Goal: Communication & Community: Answer question/provide support

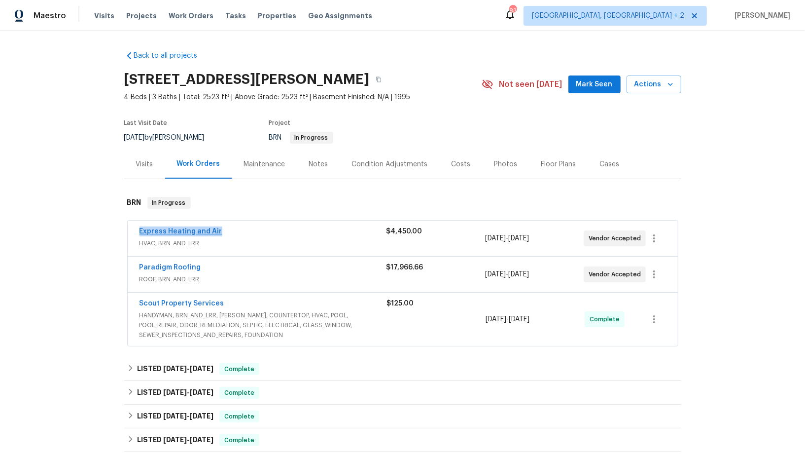
drag, startPoint x: 229, startPoint y: 231, endPoint x: 139, endPoint y: 233, distance: 90.7
click at [140, 233] on div "Express Heating and Air" at bounding box center [263, 232] width 247 height 12
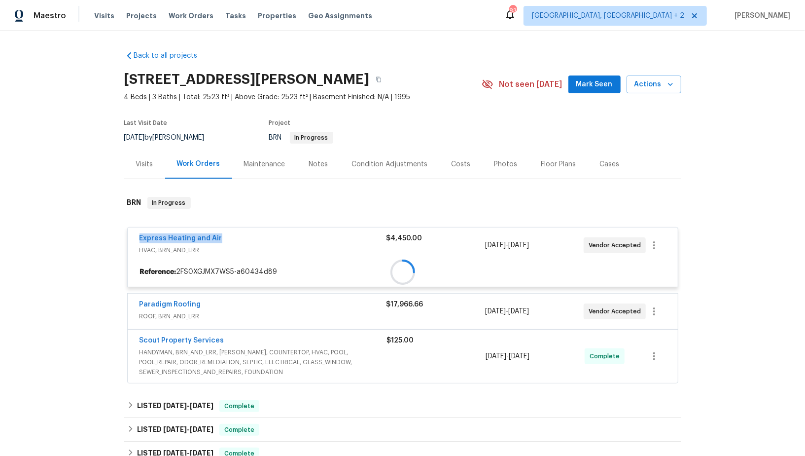
copy link "Express Heating and Air"
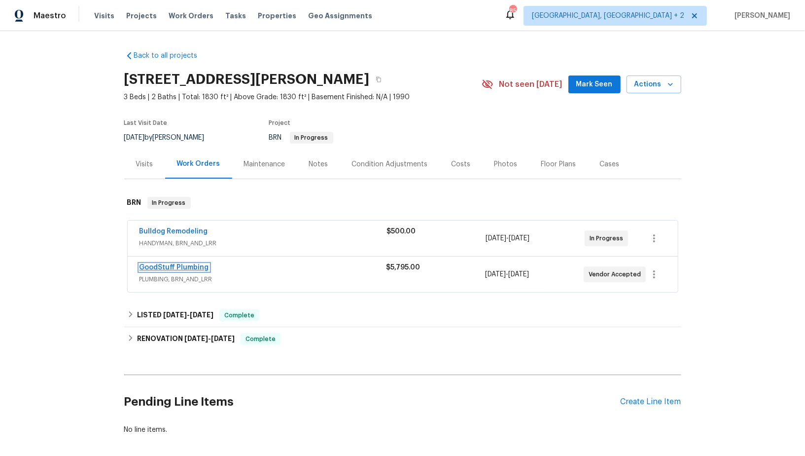
click at [180, 266] on link "GoodStuff Plumbing" at bounding box center [175, 267] width 70 height 7
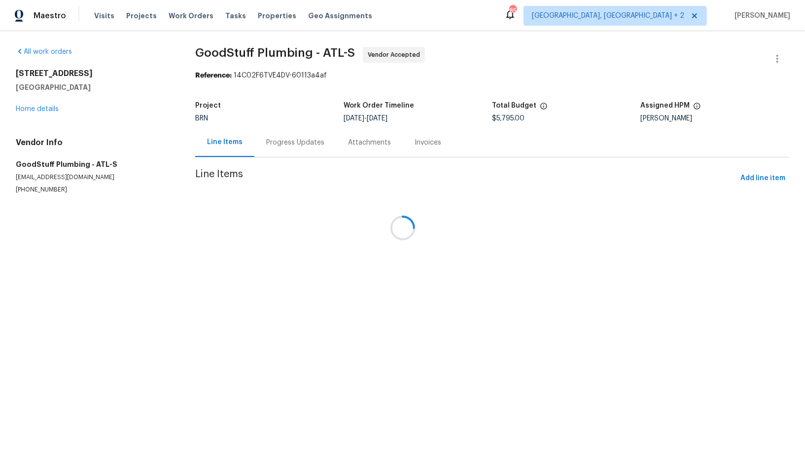
click at [259, 146] on div at bounding box center [402, 228] width 805 height 456
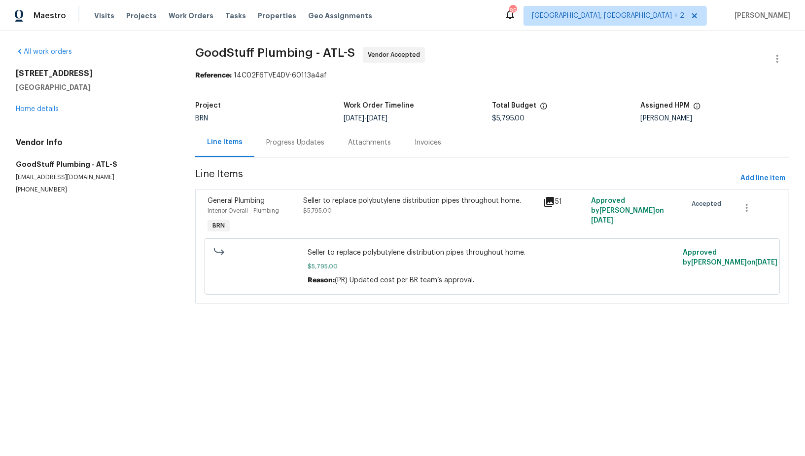
click at [259, 146] on div "Progress Updates" at bounding box center [295, 142] width 82 height 29
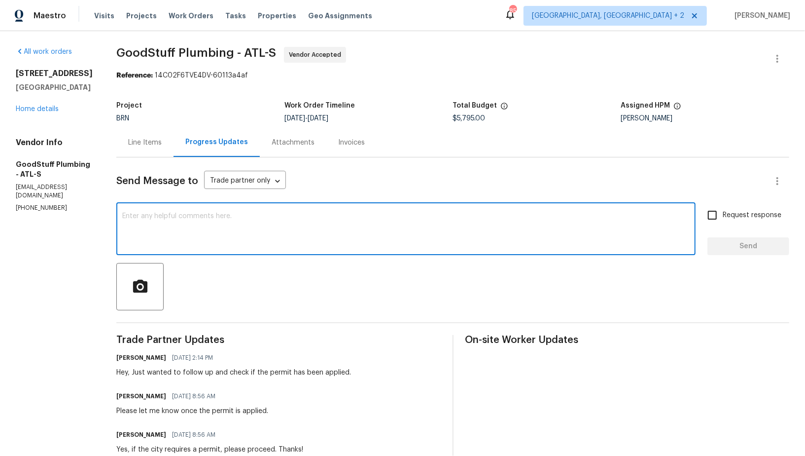
click at [206, 221] on textarea at bounding box center [405, 230] width 567 height 35
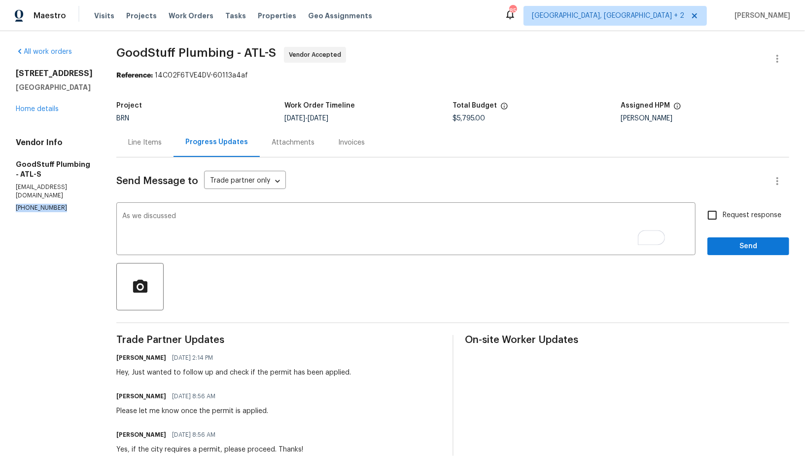
drag, startPoint x: 63, startPoint y: 189, endPoint x: 0, endPoint y: 189, distance: 63.1
copy p "(678) 782-5511"
click at [222, 215] on textarea "As we discussed" at bounding box center [405, 230] width 567 height 35
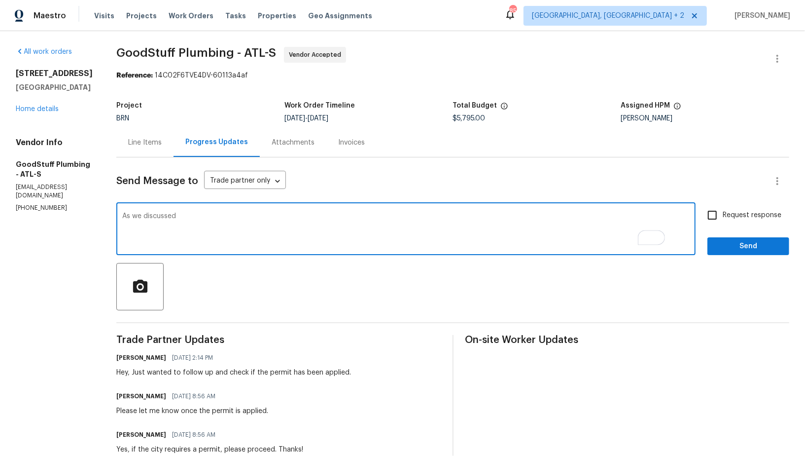
paste textarea "(678) 782-5511"
click at [293, 215] on textarea "As we discussed (678) 782-5511, Please upload the completion photos and notes. …" at bounding box center [405, 230] width 567 height 35
type textarea "As we discussed (678) 782-5511, Please update the completion photos and notes. …"
click at [718, 215] on input "Request response" at bounding box center [712, 215] width 21 height 21
checkbox input "true"
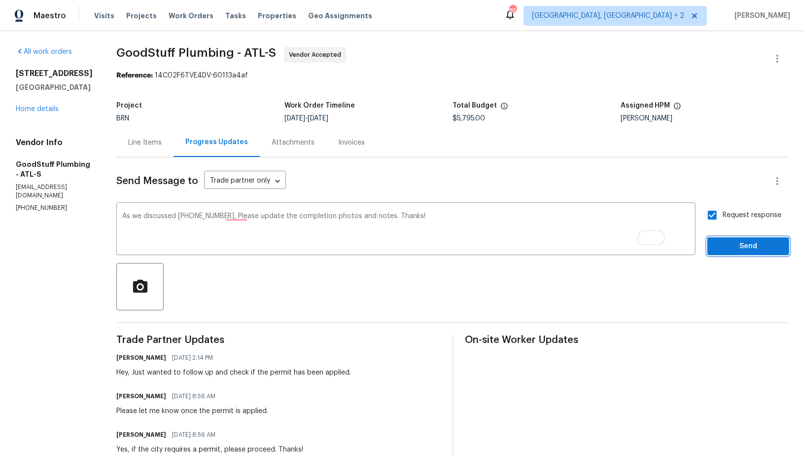
click at [738, 248] on span "Send" at bounding box center [748, 246] width 66 height 12
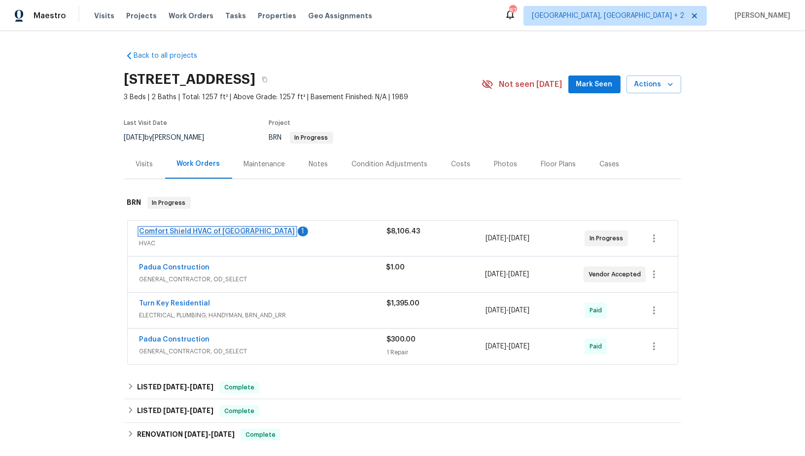
click at [198, 229] on link "Comfort Shield HVAC of [GEOGRAPHIC_DATA]" at bounding box center [218, 231] width 156 height 7
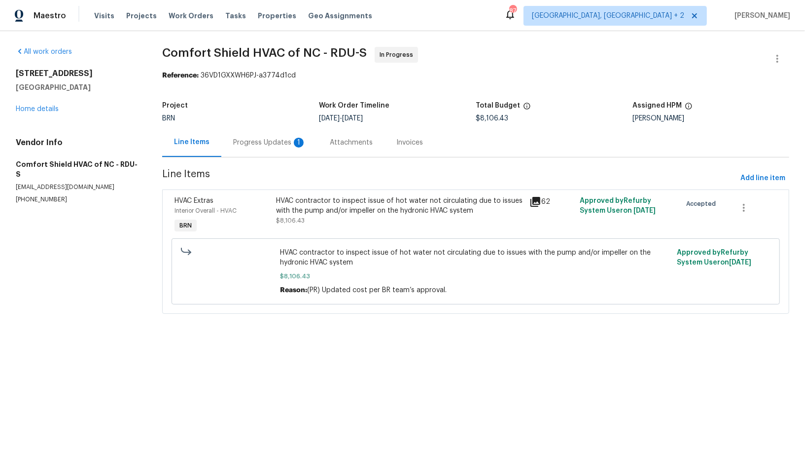
click at [269, 144] on div "Progress Updates 1" at bounding box center [269, 143] width 73 height 10
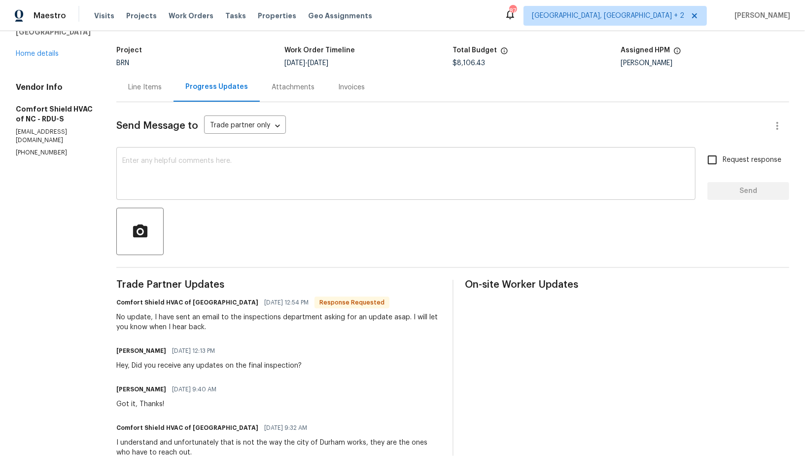
scroll to position [37, 0]
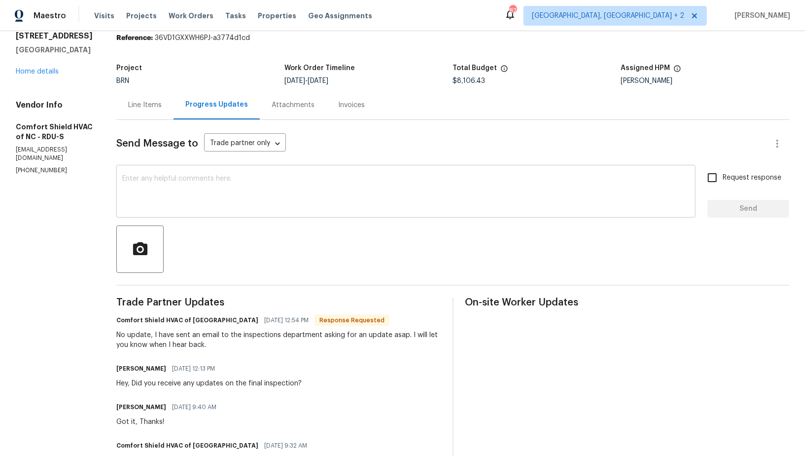
click at [279, 191] on textarea at bounding box center [405, 192] width 567 height 35
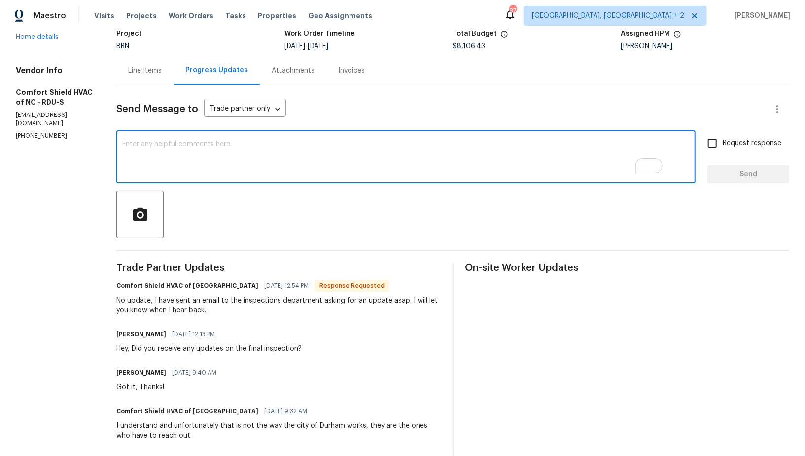
scroll to position [72, 0]
type textarea "Got it, Thank you!"
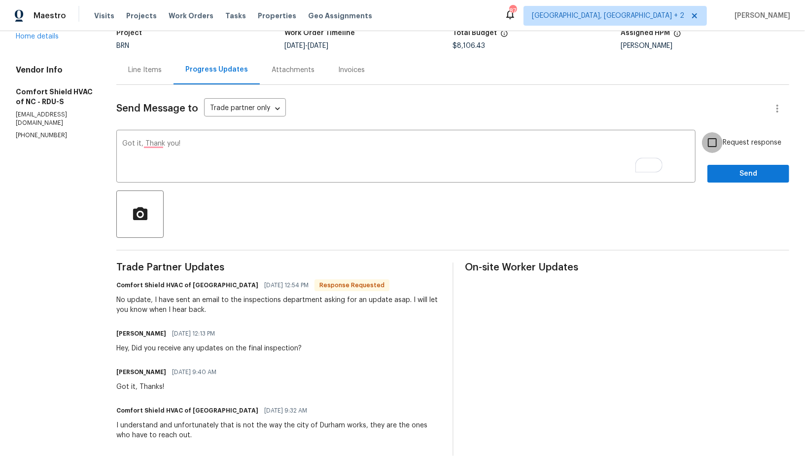
click at [716, 136] on input "Request response" at bounding box center [712, 142] width 21 height 21
checkbox input "true"
click at [742, 165] on button "Send" at bounding box center [749, 174] width 82 height 18
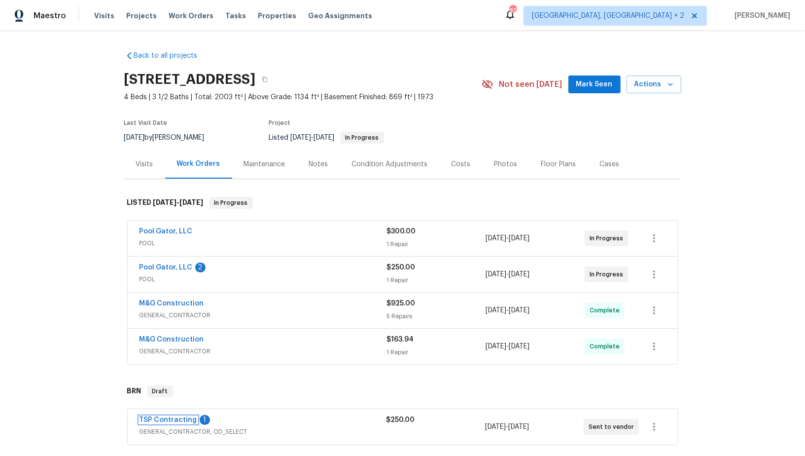
click at [177, 417] on link "TSP Contracting" at bounding box center [169, 419] width 58 height 7
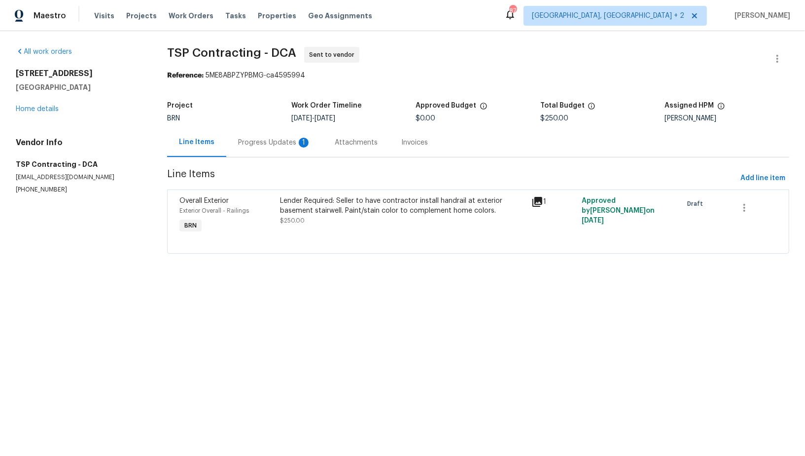
click at [279, 144] on div "Progress Updates 1" at bounding box center [274, 143] width 73 height 10
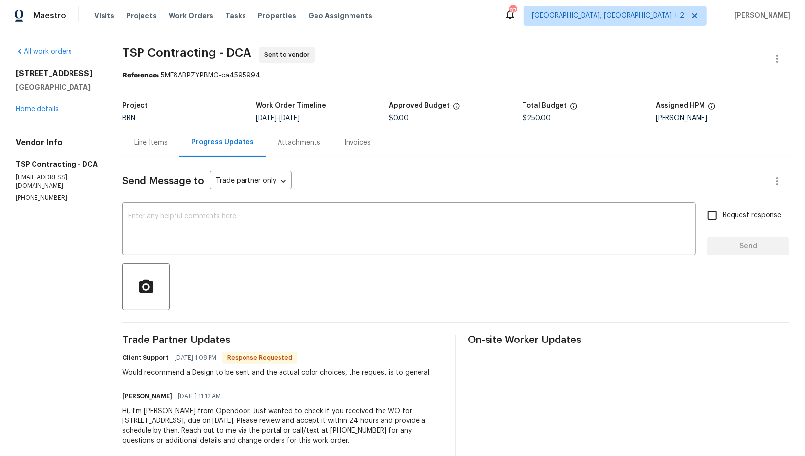
click at [147, 142] on div "Line Items" at bounding box center [151, 143] width 34 height 10
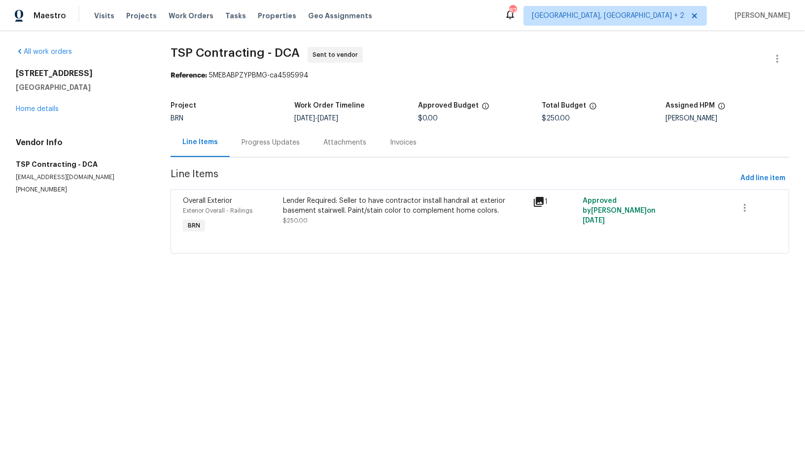
click at [335, 225] on div "Lender Required: Seller to have contractor install handrail at exterior basemen…" at bounding box center [405, 215] width 250 height 45
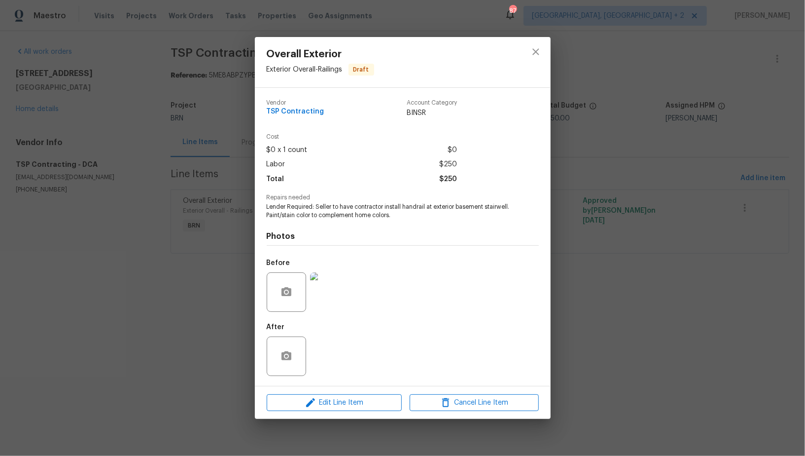
click at [327, 290] on img at bounding box center [329, 291] width 39 height 39
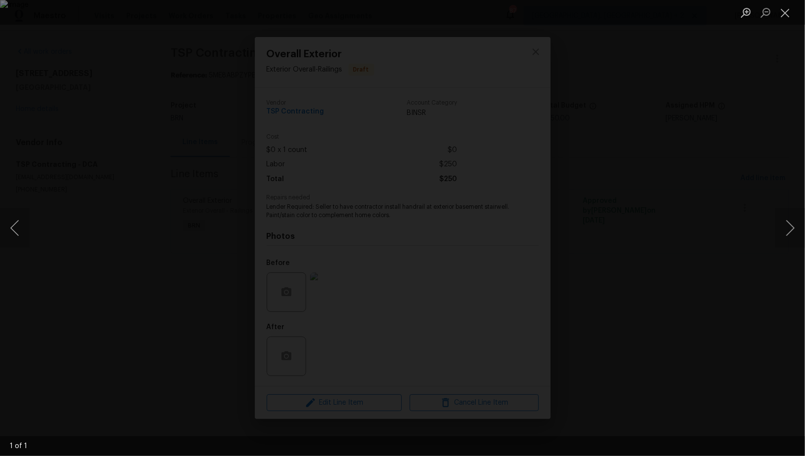
click at [601, 237] on div "Lightbox" at bounding box center [402, 228] width 805 height 456
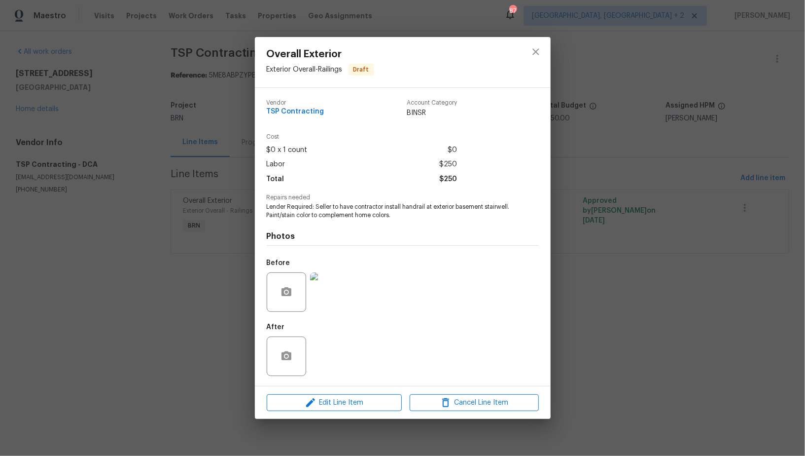
click at [600, 237] on div "Overall Exterior Exterior Overall - Railings Draft Vendor TSP Contracting Accou…" at bounding box center [402, 228] width 805 height 456
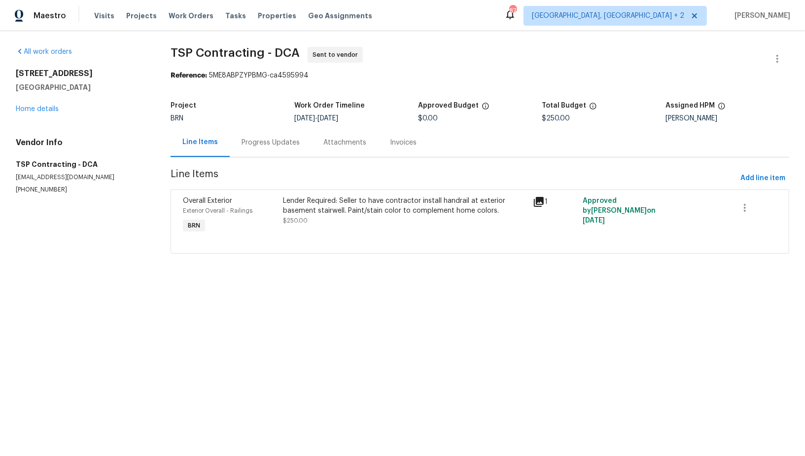
click at [362, 215] on div "Lender Required: Seller to have contractor install handrail at exterior basemen…" at bounding box center [405, 211] width 244 height 30
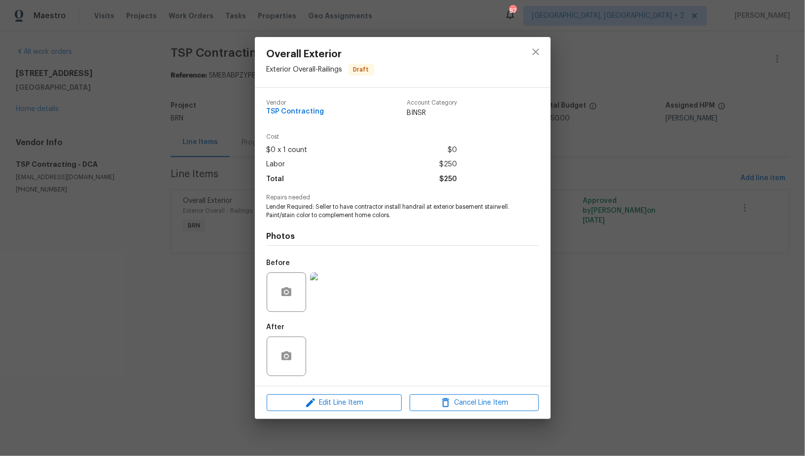
drag, startPoint x: 194, startPoint y: 212, endPoint x: 201, endPoint y: 198, distance: 15.2
click at [194, 212] on div "Overall Exterior Exterior Overall - Railings Draft Vendor TSP Contracting Accou…" at bounding box center [402, 228] width 805 height 456
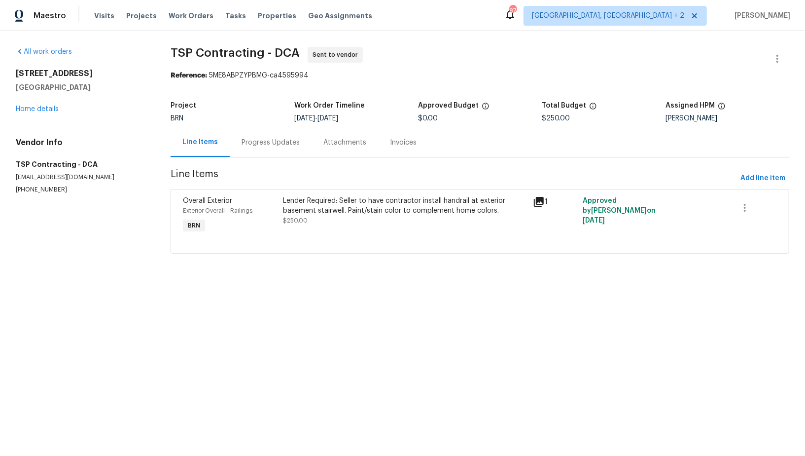
click at [247, 143] on div "Progress Updates" at bounding box center [271, 143] width 58 height 10
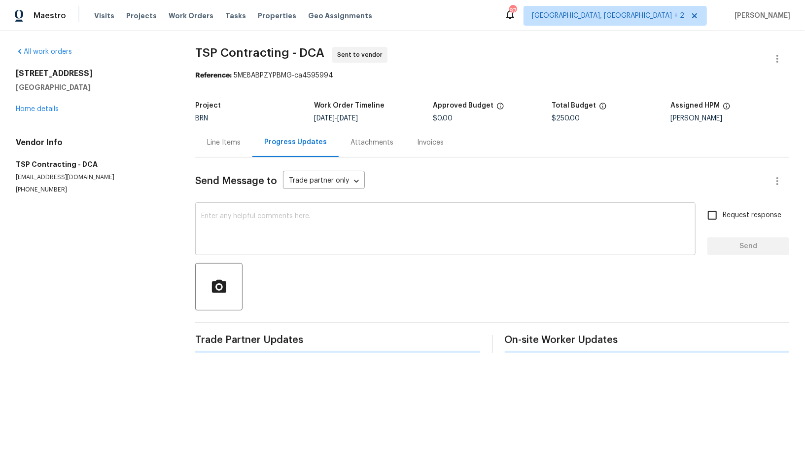
click at [243, 244] on textarea at bounding box center [445, 230] width 489 height 35
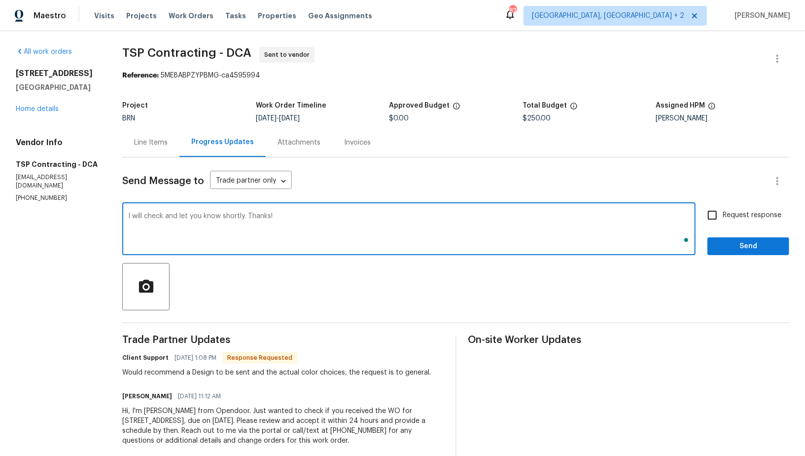
type textarea "I will check and let you know shortly. Thanks!"
click at [721, 214] on input "Request response" at bounding box center [712, 215] width 21 height 21
checkbox input "true"
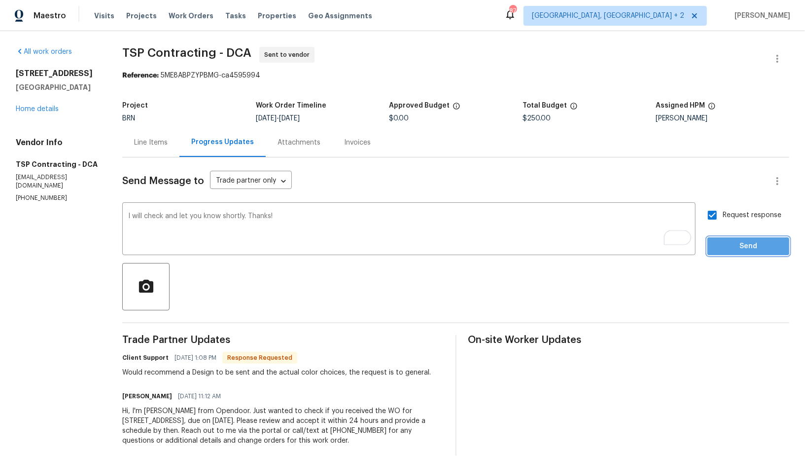
click at [733, 242] on span "Send" at bounding box center [748, 246] width 66 height 12
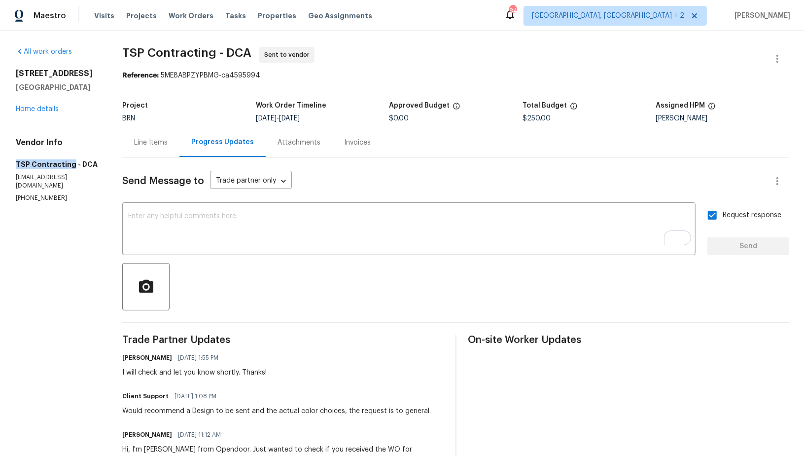
drag, startPoint x: 0, startPoint y: 166, endPoint x: 70, endPoint y: 166, distance: 69.0
click at [70, 166] on div "All work orders 13324 Kirkdale Ct Woodbridge, VA 22193 Home details Vendor Info…" at bounding box center [402, 271] width 805 height 480
copy h5 "TSP Contracting"
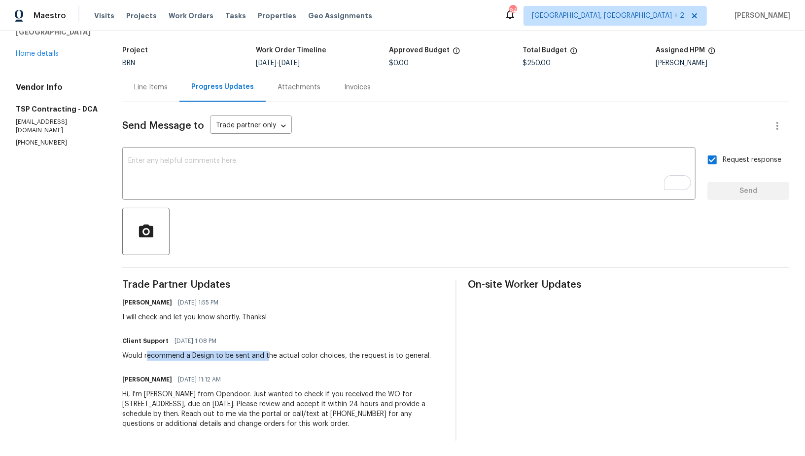
drag, startPoint x: 144, startPoint y: 354, endPoint x: 262, endPoint y: 353, distance: 117.9
click at [262, 353] on div "Would recommend a Design to be sent and the actual color choices, the request i…" at bounding box center [276, 356] width 309 height 10
click at [208, 367] on div "Trade Partner Updates Padmapriya R 09/30/2025 1:55 PM I will check and let you …" at bounding box center [282, 360] width 321 height 161
drag, startPoint x: 140, startPoint y: 354, endPoint x: 431, endPoint y: 353, distance: 291.9
click at [432, 353] on div "Client Support 09/30/2025 1:08 PM Would recommend a Design to be sent and the a…" at bounding box center [282, 347] width 321 height 27
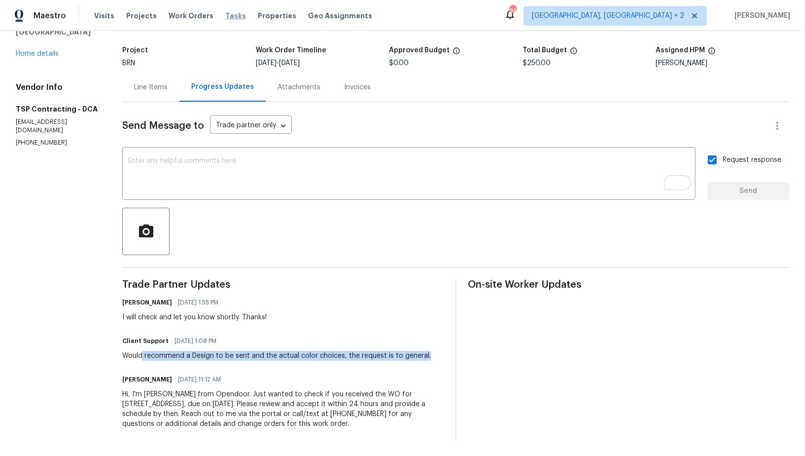
copy div "recommend a Design to be sent and the actual color choices, the request is to g…"
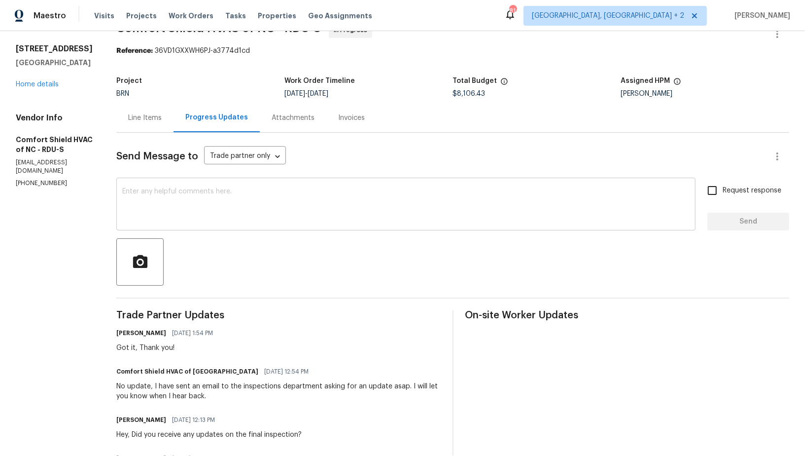
scroll to position [40, 0]
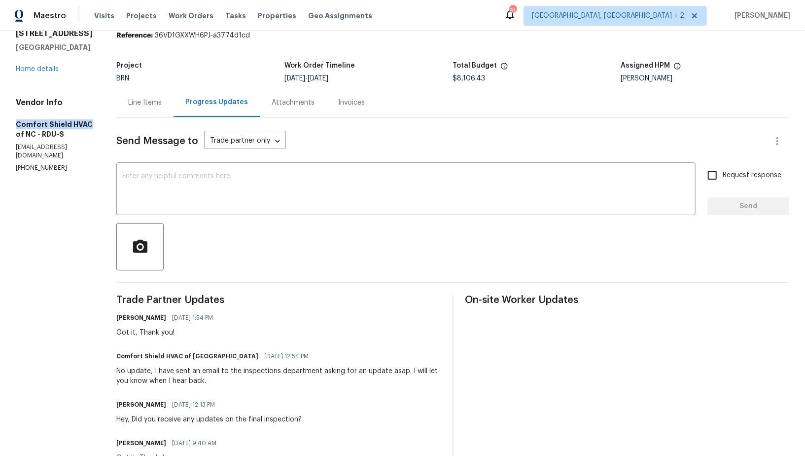
drag, startPoint x: 5, startPoint y: 120, endPoint x: 87, endPoint y: 123, distance: 81.4
copy h5 "Comfort Shield HVAC"
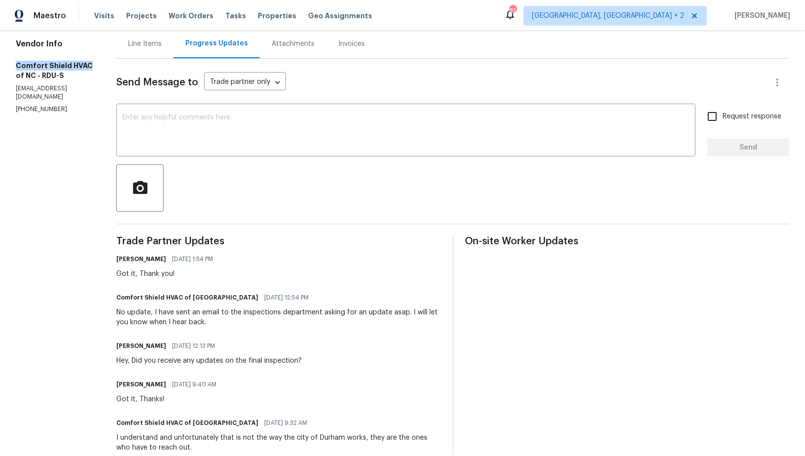
scroll to position [107, 0]
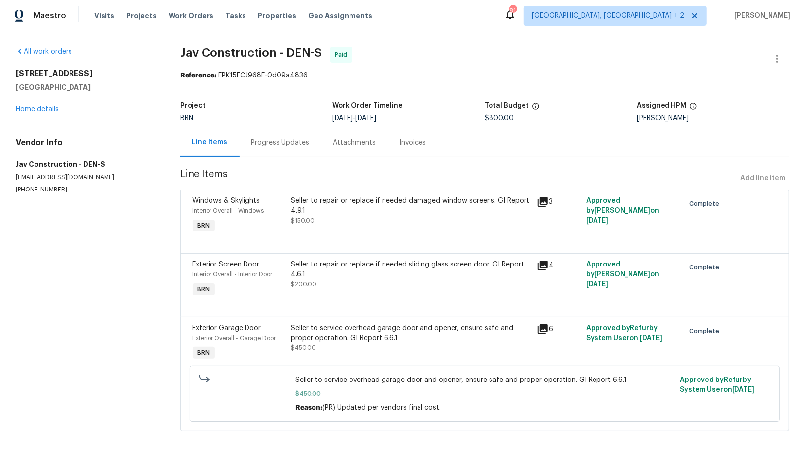
click at [286, 144] on div "Progress Updates" at bounding box center [280, 143] width 58 height 10
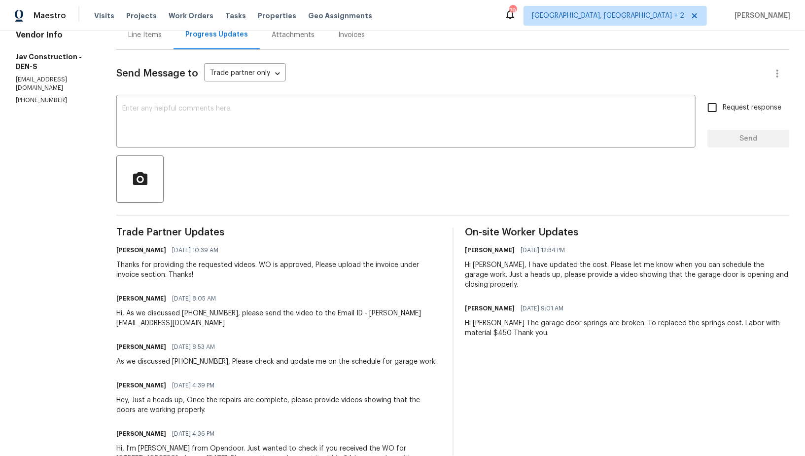
scroll to position [140, 0]
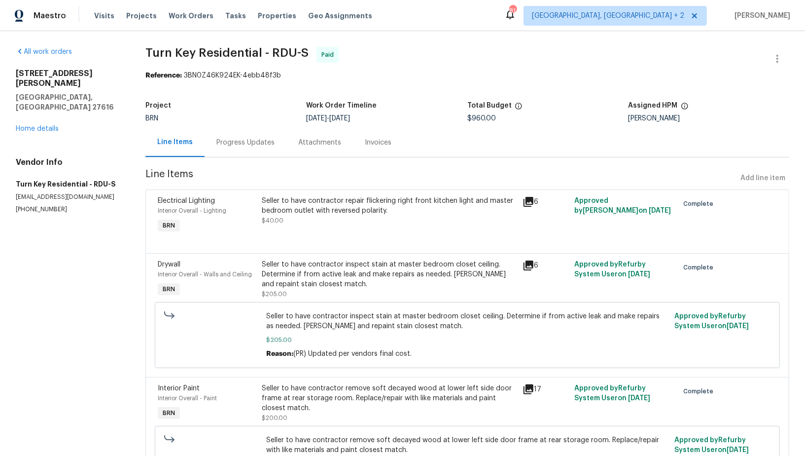
click at [243, 142] on div "Progress Updates" at bounding box center [245, 143] width 58 height 10
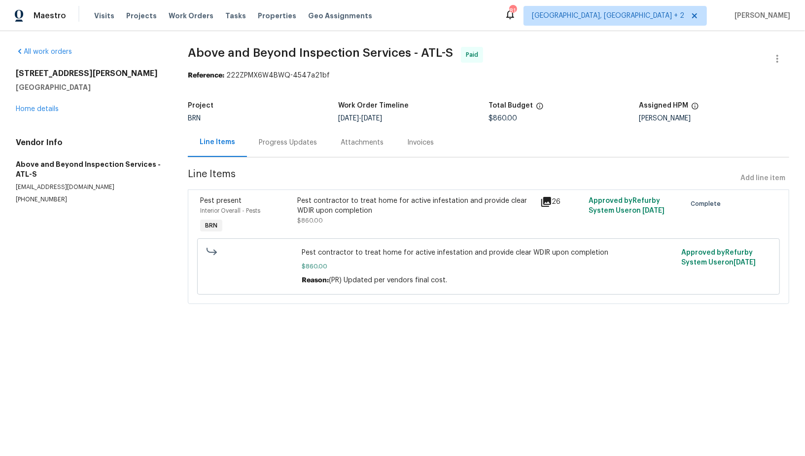
click at [303, 160] on section "Above and Beyond Inspection Services - ATL-S Paid Reference: 222ZPMX6W4BWQ-4547…" at bounding box center [489, 181] width 602 height 269
click at [295, 148] on div "Progress Updates" at bounding box center [288, 142] width 82 height 29
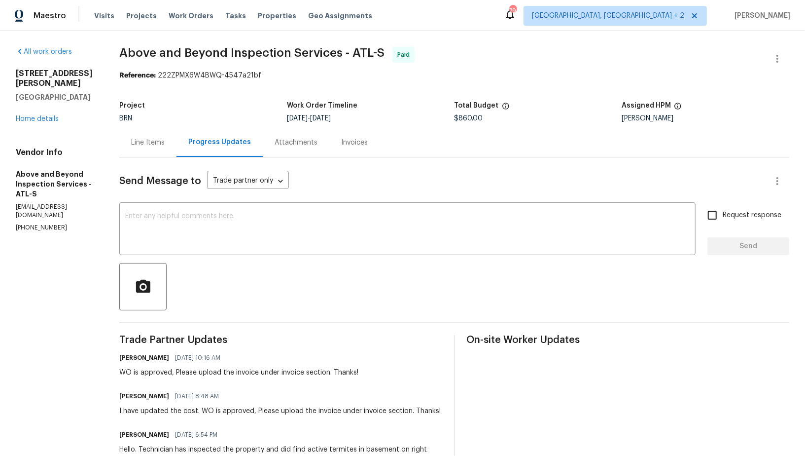
click at [165, 143] on div "Line Items" at bounding box center [148, 143] width 34 height 10
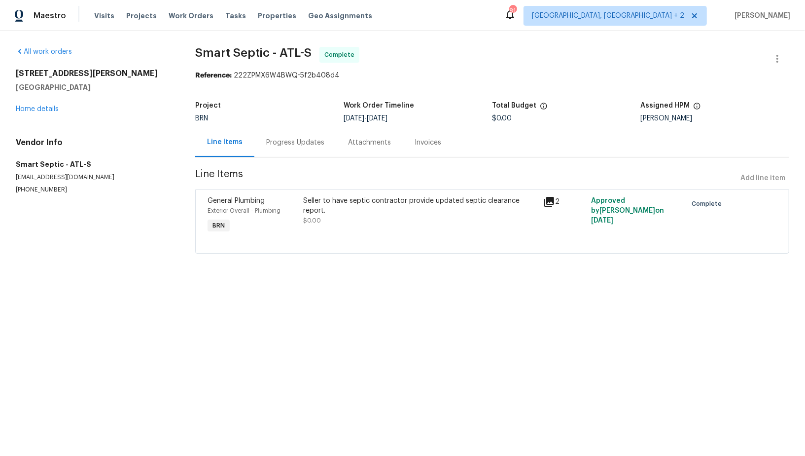
click at [281, 144] on div "Progress Updates" at bounding box center [295, 143] width 58 height 10
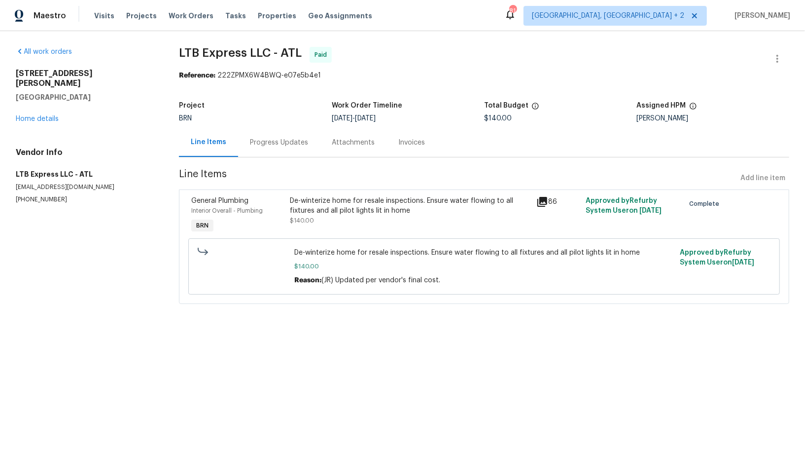
click at [278, 138] on div "Progress Updates" at bounding box center [279, 143] width 58 height 10
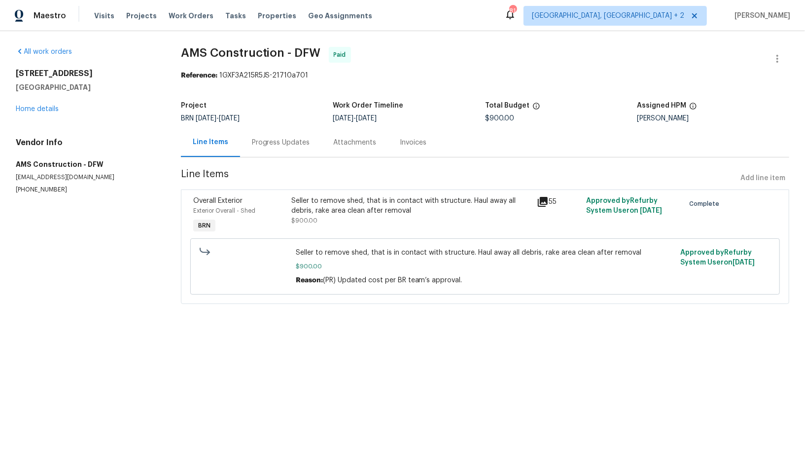
click at [281, 148] on div "Progress Updates" at bounding box center [281, 142] width 82 height 29
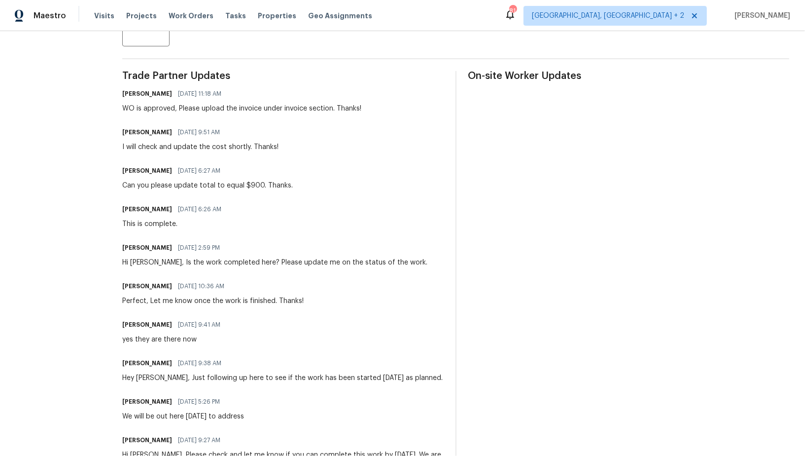
scroll to position [258, 0]
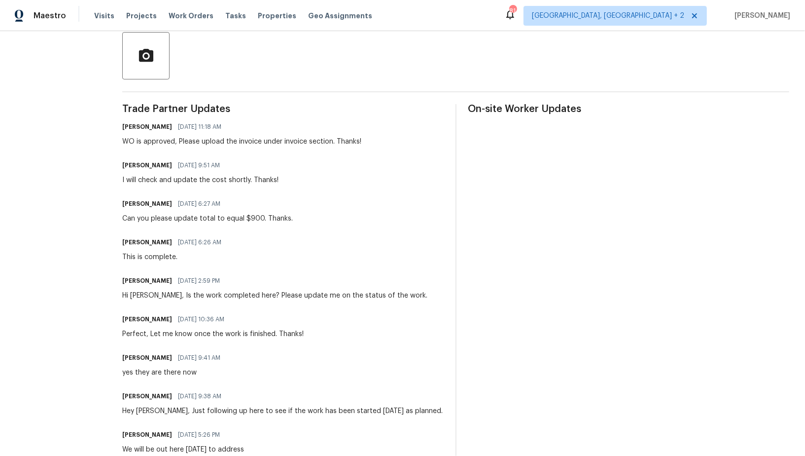
click at [185, 331] on div "Perfect, Let me know once the work is finished. Thanks!" at bounding box center [212, 334] width 181 height 10
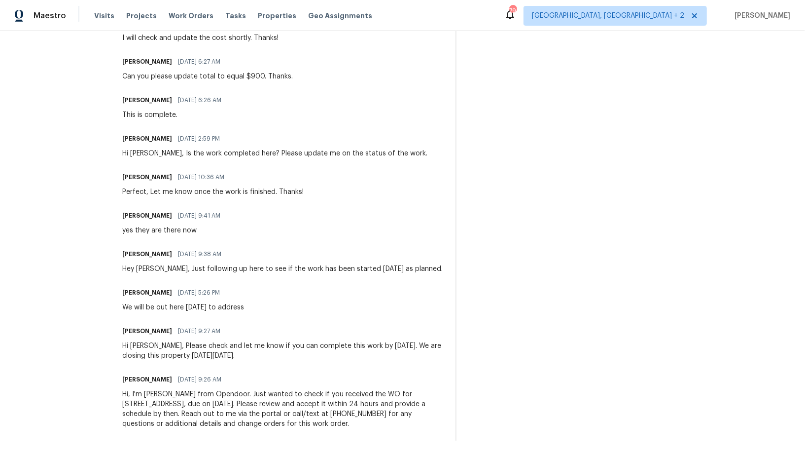
scroll to position [0, 0]
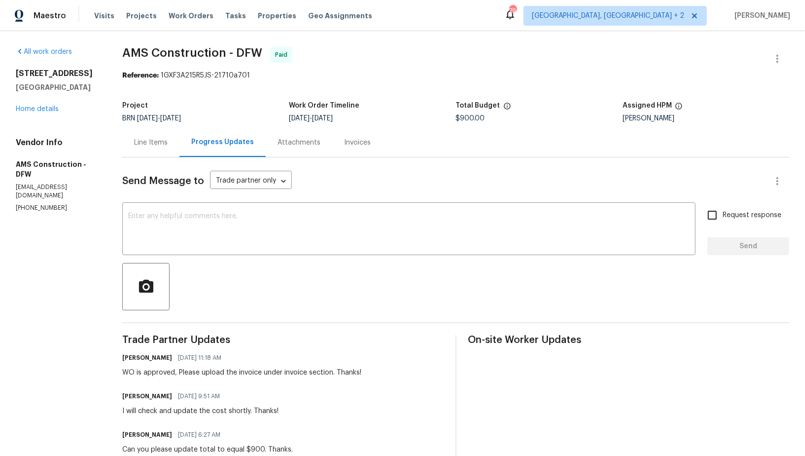
click at [171, 140] on div "Line Items" at bounding box center [150, 142] width 57 height 29
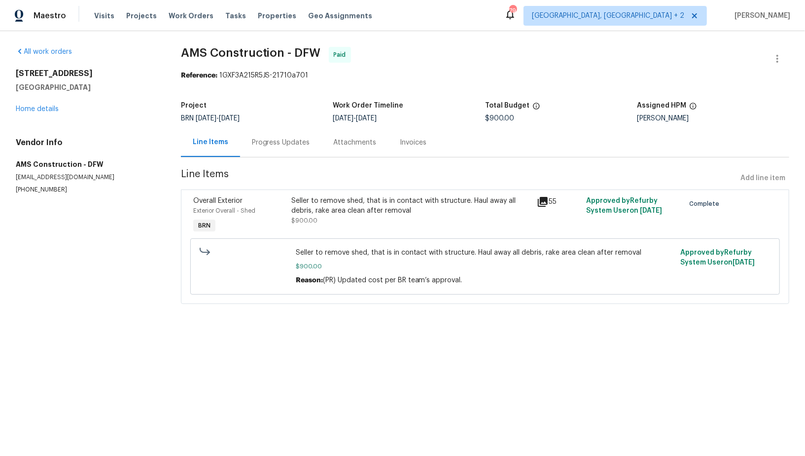
click at [274, 142] on div "Progress Updates" at bounding box center [281, 143] width 58 height 10
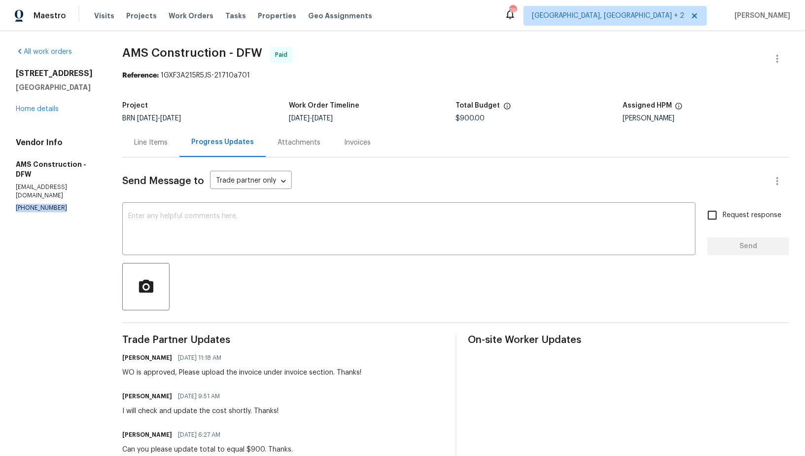
drag, startPoint x: 67, startPoint y: 199, endPoint x: 0, endPoint y: 196, distance: 67.1
click at [0, 196] on div "All work orders 5411 Deep Canyon Dr Garland, TX 75043 Home details Vendor Info …" at bounding box center [402, 430] width 805 height 798
copy p "(469) 363-1173"
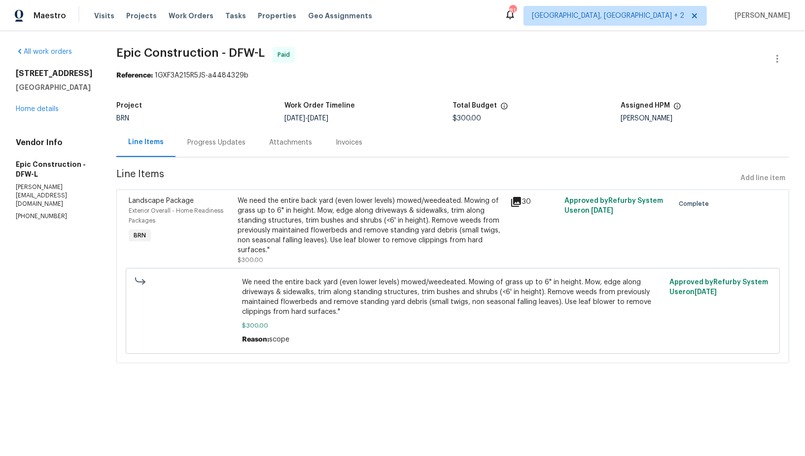
click at [208, 144] on div "Progress Updates" at bounding box center [216, 143] width 58 height 10
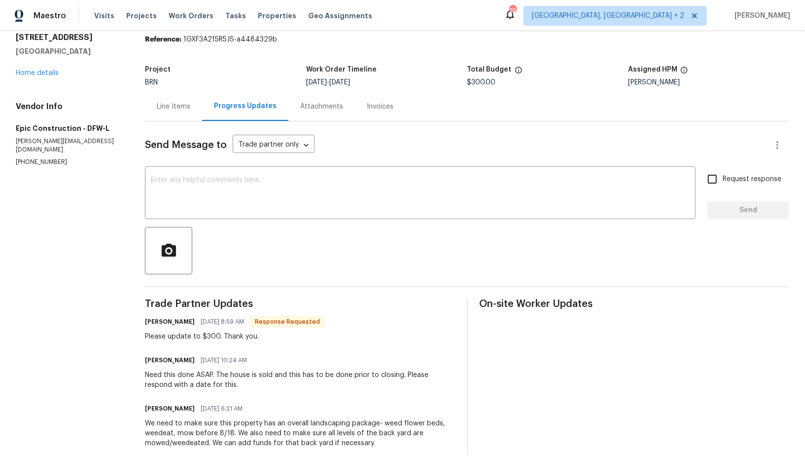
scroll to position [55, 0]
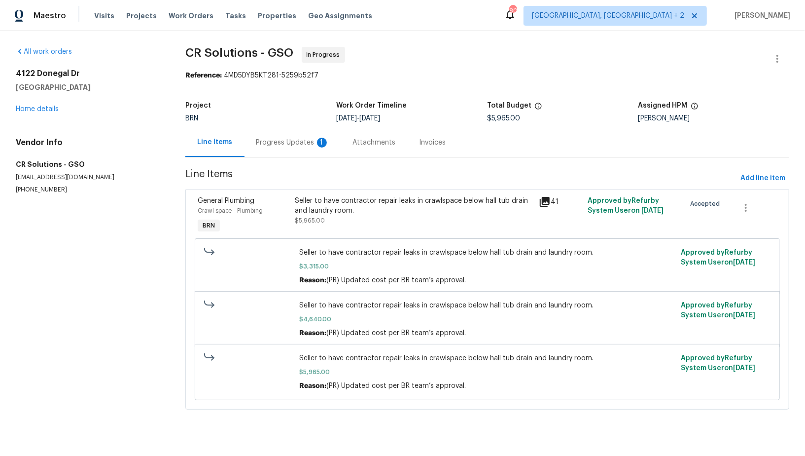
click at [293, 144] on div "Progress Updates 1" at bounding box center [292, 143] width 73 height 10
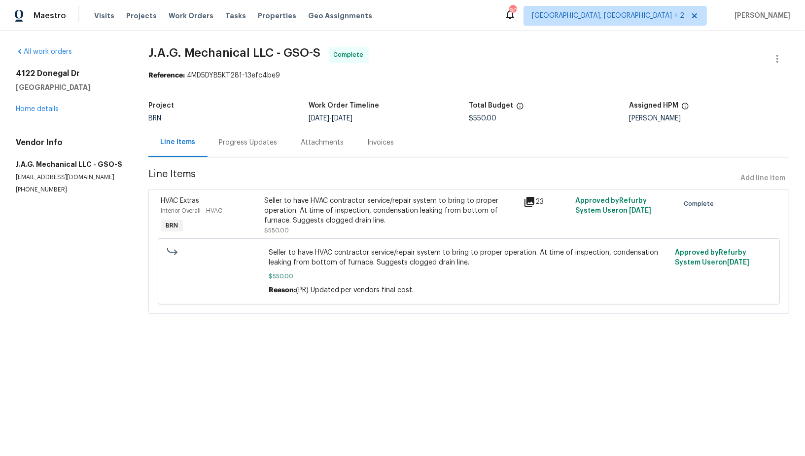
click at [247, 128] on div "Progress Updates" at bounding box center [249, 142] width 82 height 29
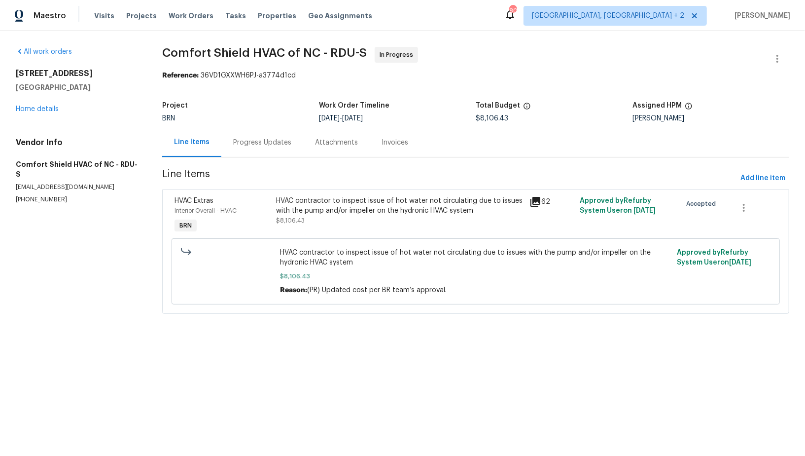
click at [259, 145] on div "Progress Updates" at bounding box center [262, 143] width 58 height 10
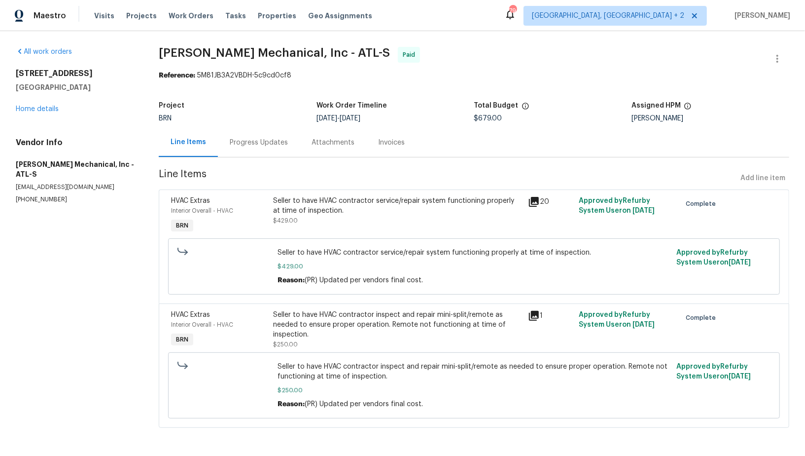
click at [251, 145] on div "Progress Updates" at bounding box center [259, 143] width 58 height 10
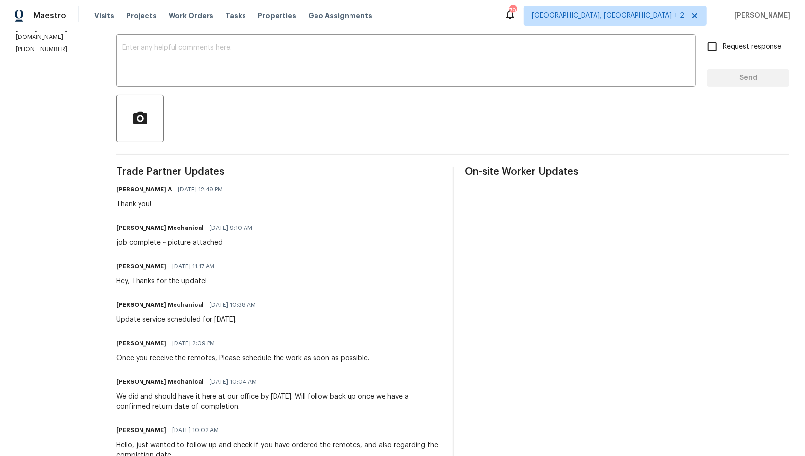
scroll to position [150, 0]
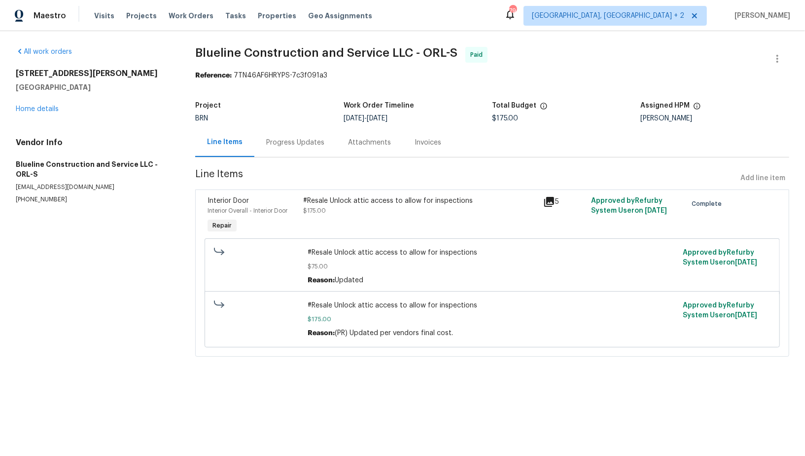
click at [276, 149] on div "Progress Updates" at bounding box center [295, 142] width 82 height 29
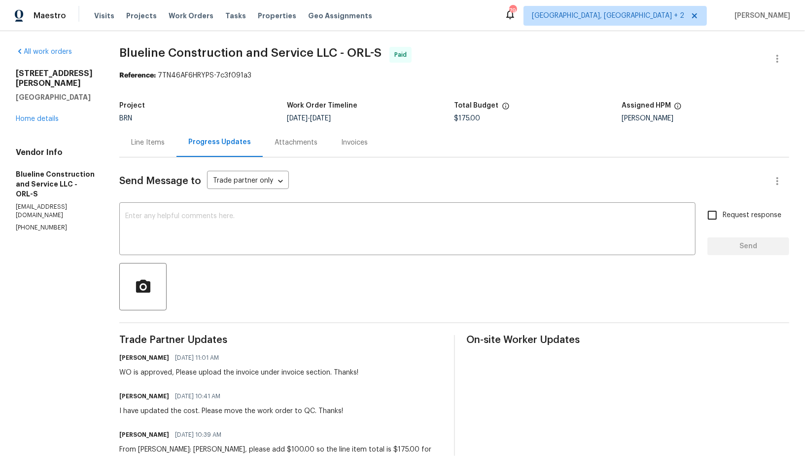
click at [168, 153] on div "Line Items" at bounding box center [147, 142] width 57 height 29
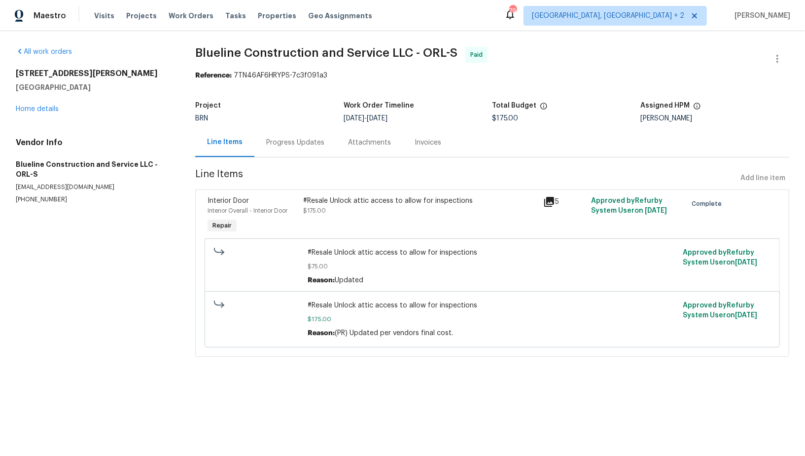
click at [282, 142] on div "Progress Updates" at bounding box center [295, 143] width 58 height 10
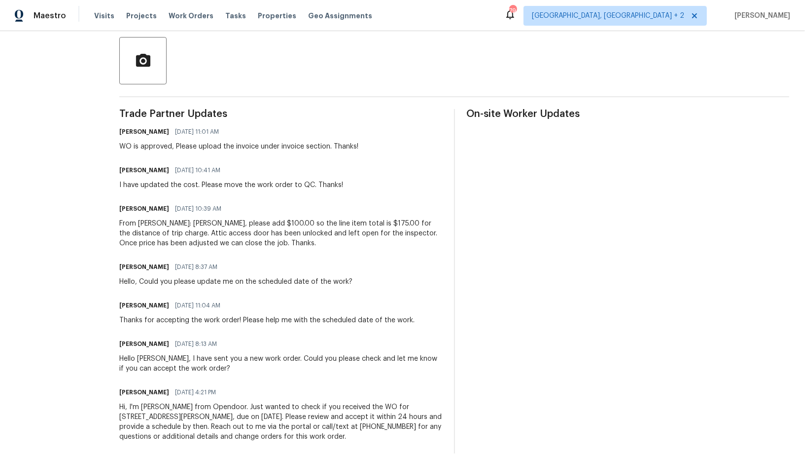
scroll to position [167, 0]
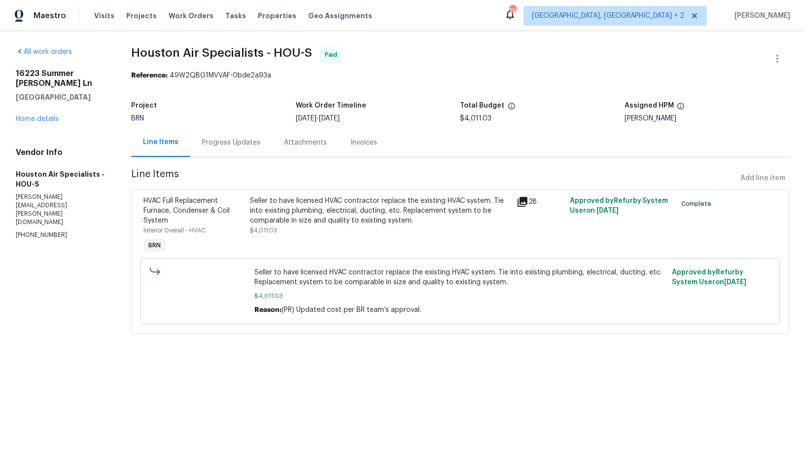
click at [244, 143] on div "Progress Updates" at bounding box center [231, 143] width 58 height 10
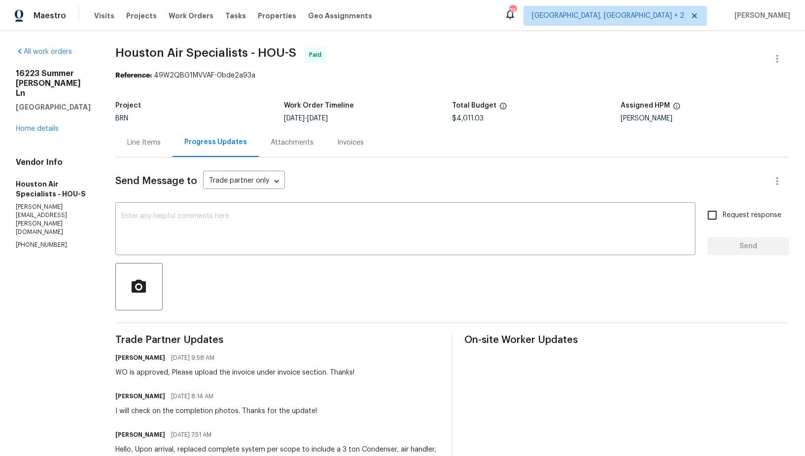
click at [155, 145] on div "Line Items" at bounding box center [144, 143] width 34 height 10
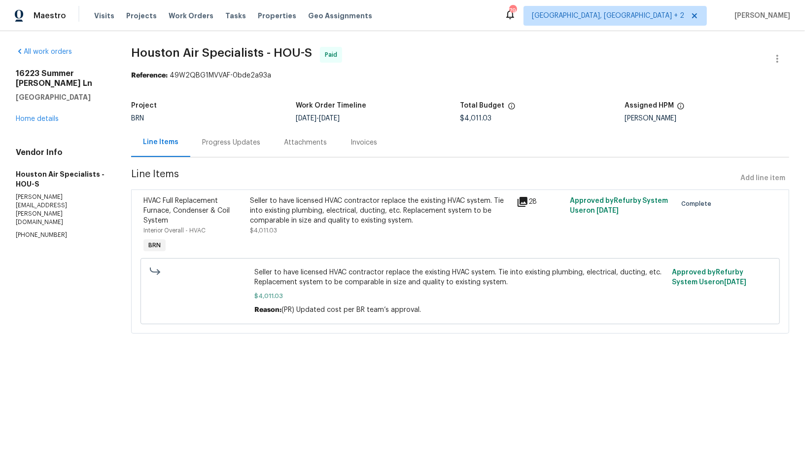
click at [228, 144] on div "Progress Updates" at bounding box center [231, 143] width 58 height 10
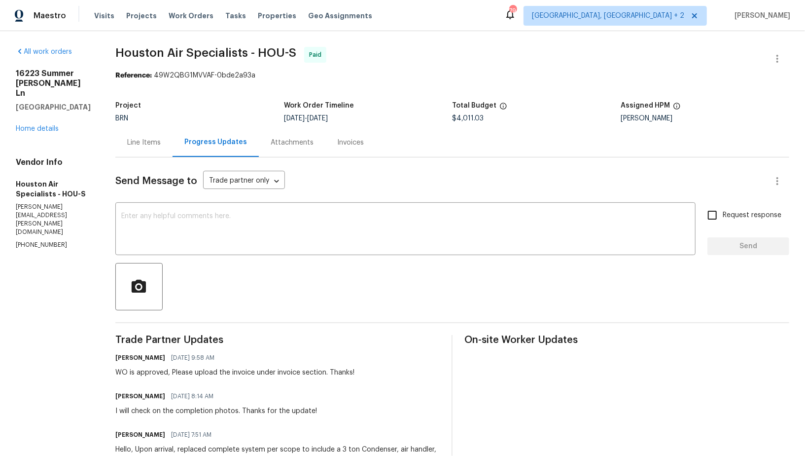
click at [149, 153] on div "Line Items" at bounding box center [143, 142] width 57 height 29
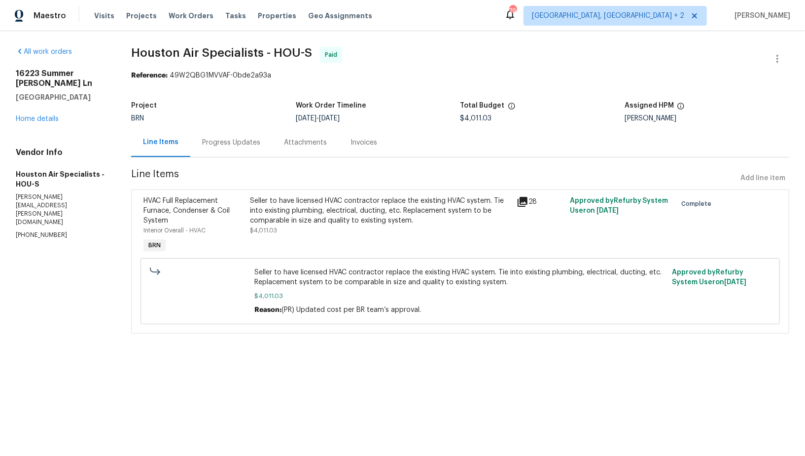
click at [185, 159] on section "Houston Air Specialists - HOU-S Paid Reference: 49W2QBG1MVVAF-0bde2a93a Project…" at bounding box center [460, 196] width 658 height 298
click at [216, 151] on div "Progress Updates" at bounding box center [231, 142] width 82 height 29
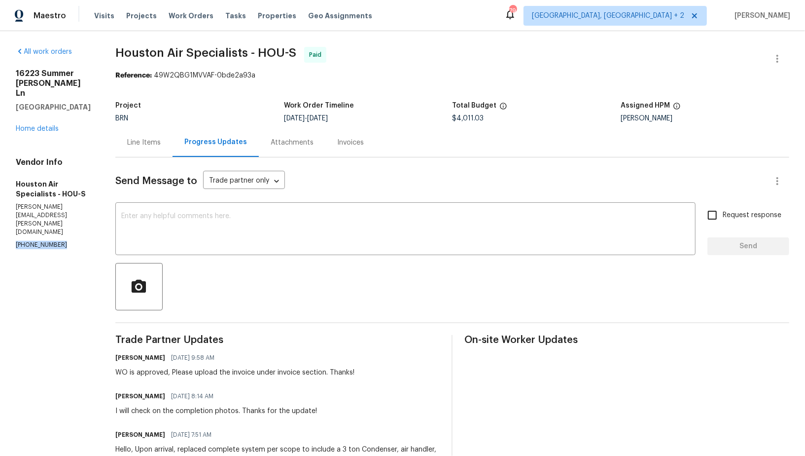
drag, startPoint x: 66, startPoint y: 209, endPoint x: 0, endPoint y: 209, distance: 66.1
copy p "[PHONE_NUMBER]"
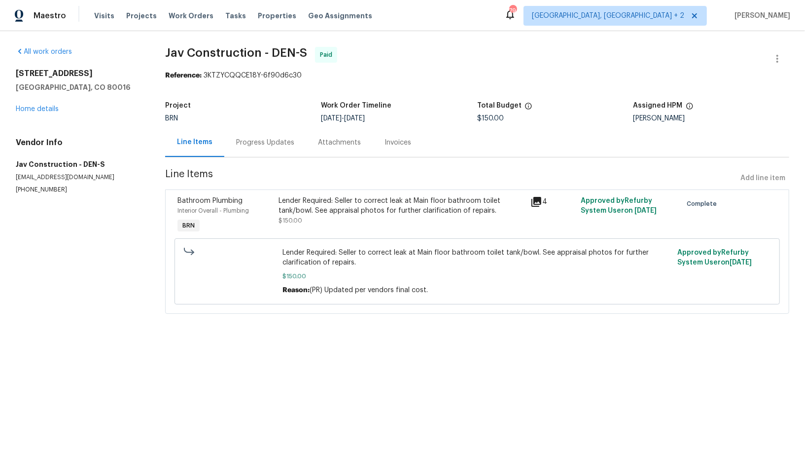
click at [267, 146] on div "Progress Updates" at bounding box center [265, 143] width 58 height 10
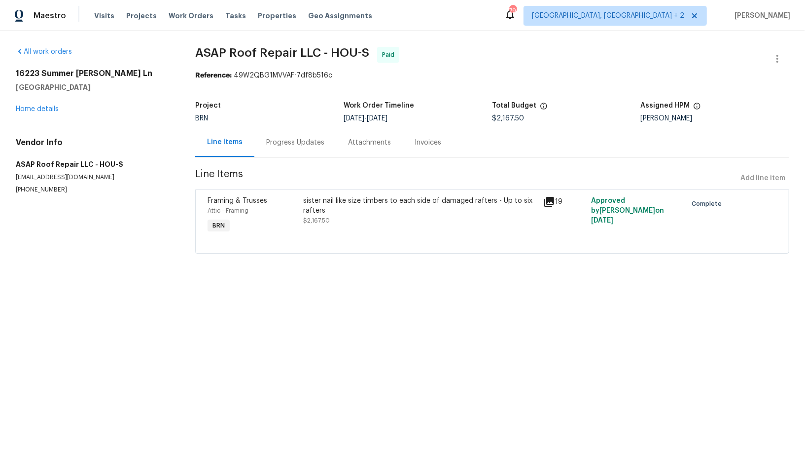
click at [304, 135] on div "Progress Updates" at bounding box center [295, 142] width 82 height 29
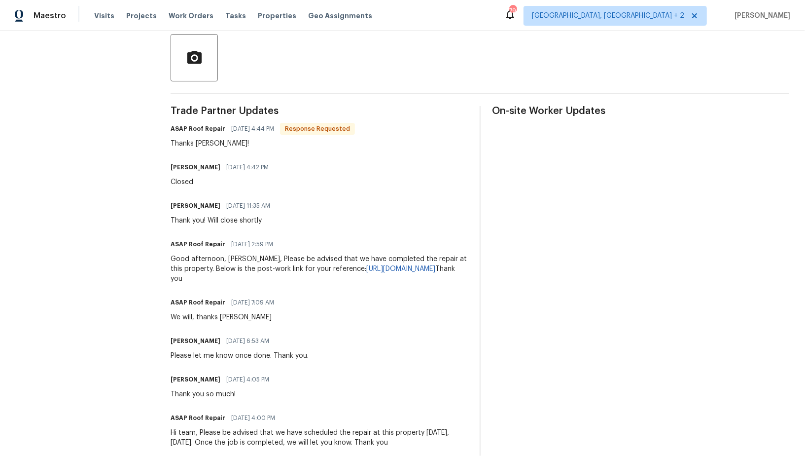
scroll to position [228, 0]
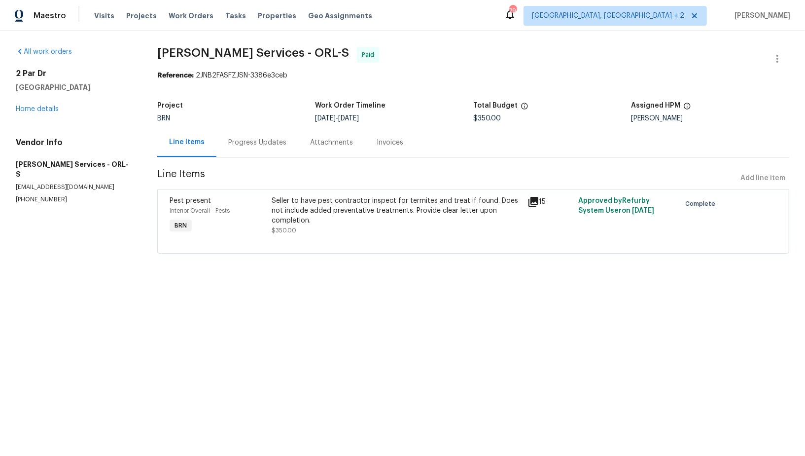
click at [273, 139] on div "Progress Updates" at bounding box center [257, 143] width 58 height 10
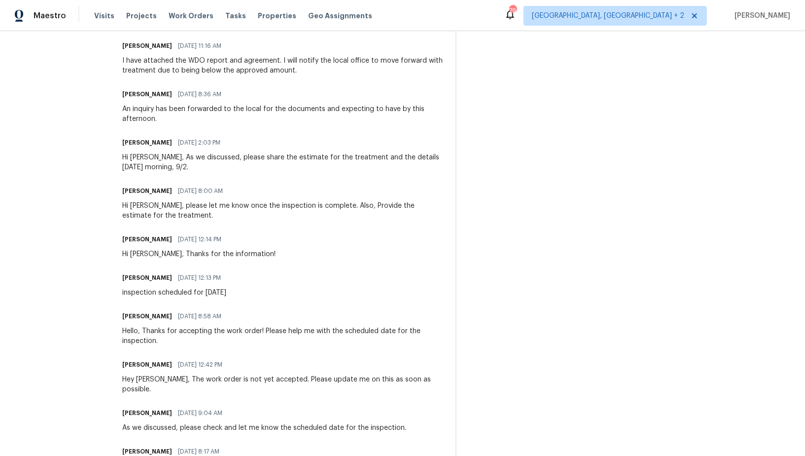
scroll to position [811, 0]
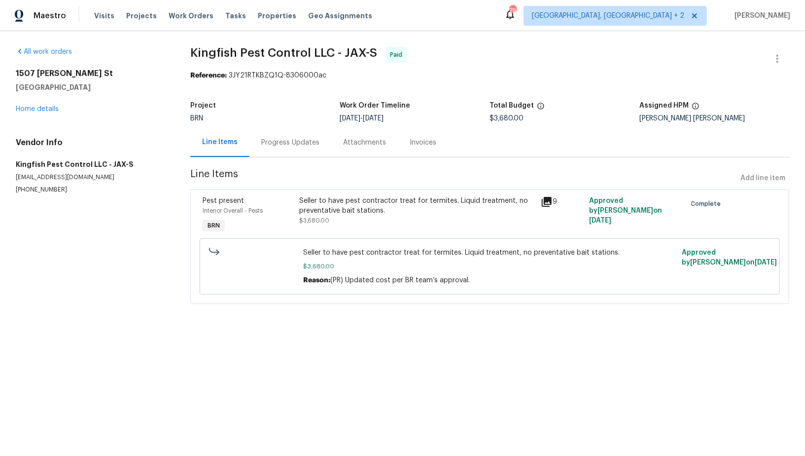
click at [272, 163] on section "Kingfish Pest Control LLC - JAX-S Paid Reference: 3JY21RTKBZQ1Q-8306000ac Proje…" at bounding box center [489, 181] width 599 height 269
click at [272, 141] on div "Progress Updates" at bounding box center [290, 143] width 58 height 10
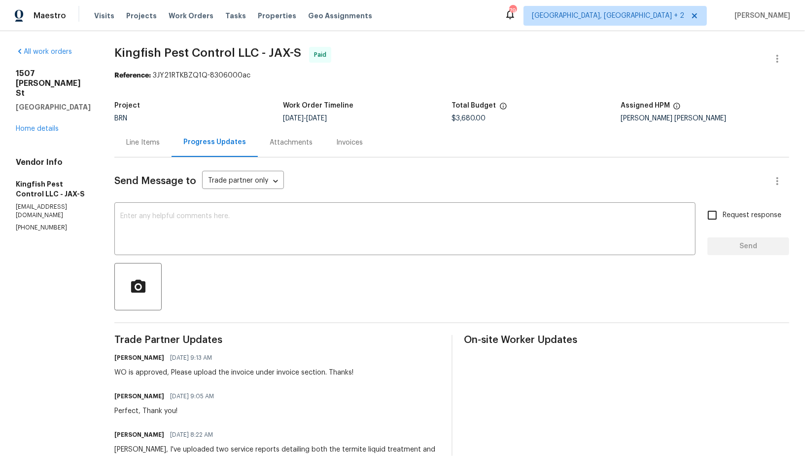
click at [150, 142] on div "Line Items" at bounding box center [143, 143] width 34 height 10
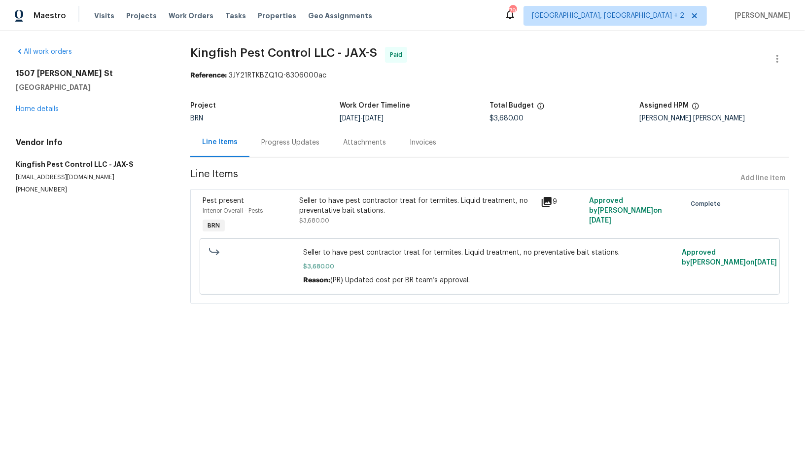
click at [285, 144] on div "Progress Updates" at bounding box center [290, 143] width 58 height 10
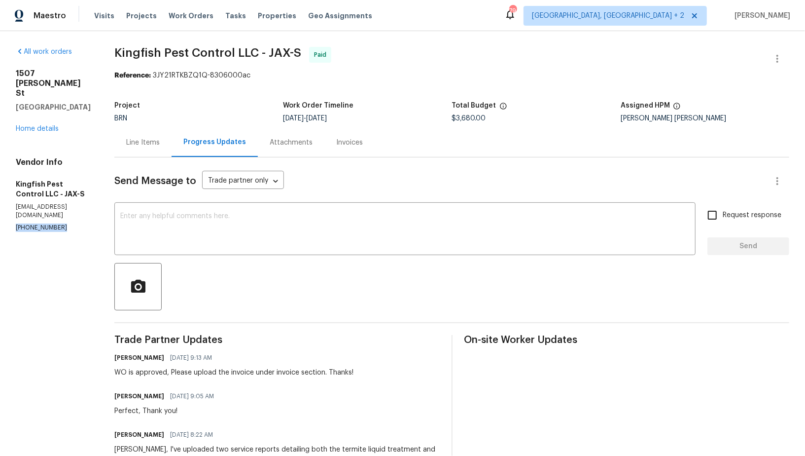
drag, startPoint x: 64, startPoint y: 213, endPoint x: 0, endPoint y: 213, distance: 63.6
copy p "(904) 595-5300"
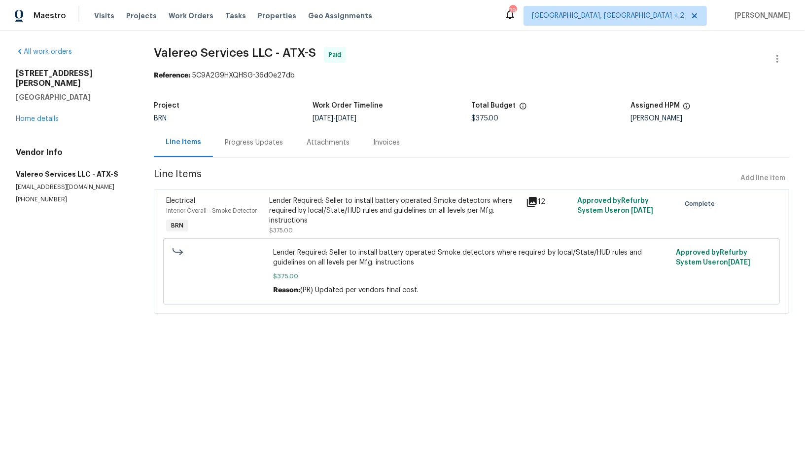
click at [269, 146] on div "Progress Updates" at bounding box center [254, 143] width 58 height 10
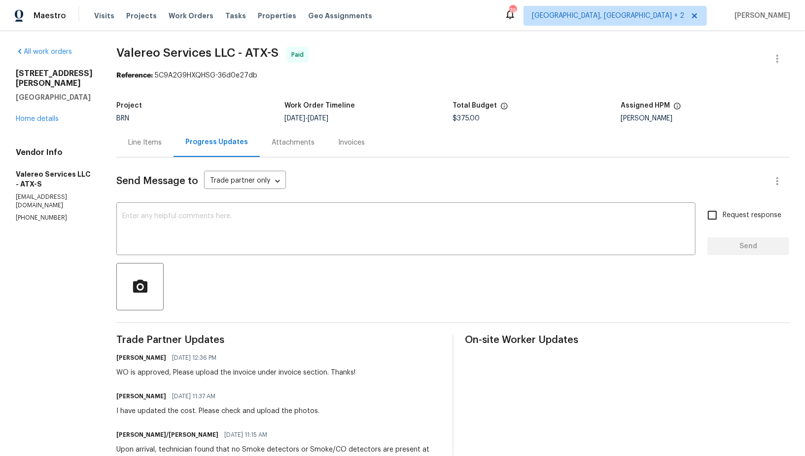
drag, startPoint x: 151, startPoint y: 152, endPoint x: 192, endPoint y: 104, distance: 64.0
click at [151, 152] on div "Line Items" at bounding box center [144, 142] width 57 height 29
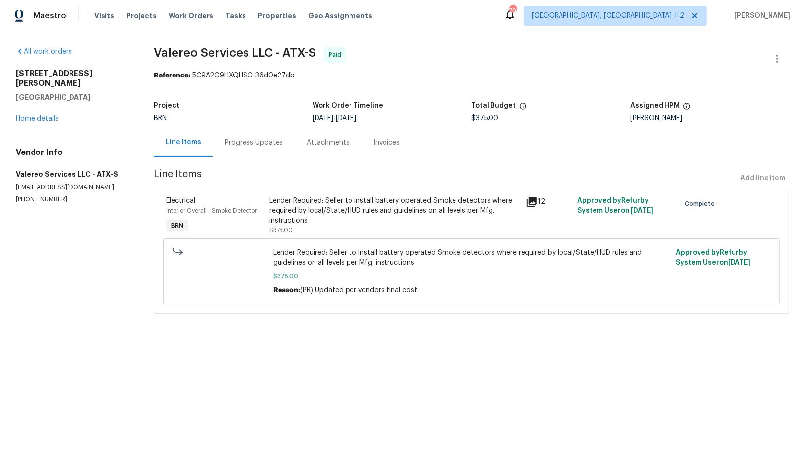
drag, startPoint x: 242, startPoint y: 142, endPoint x: 237, endPoint y: 145, distance: 5.7
click at [242, 142] on div "Progress Updates" at bounding box center [254, 143] width 58 height 10
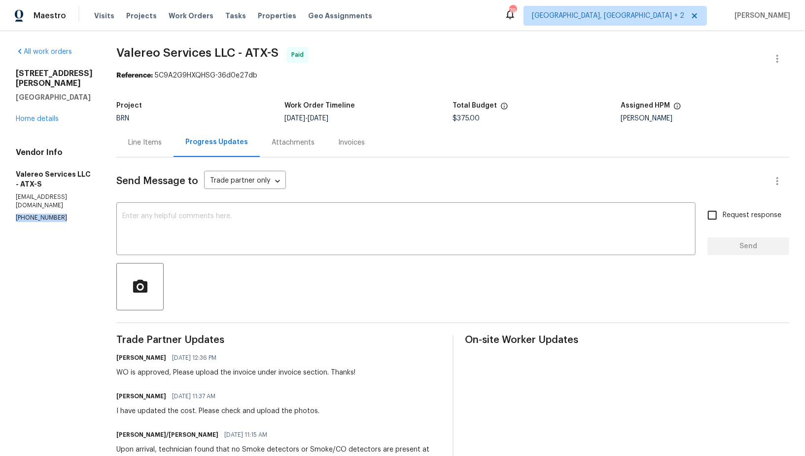
drag, startPoint x: 62, startPoint y: 203, endPoint x: 9, endPoint y: 202, distance: 52.8
click at [9, 202] on div "All work orders [STREET_ADDRESS][PERSON_NAME] Home details Vendor Info Valereo …" at bounding box center [402, 421] width 805 height 780
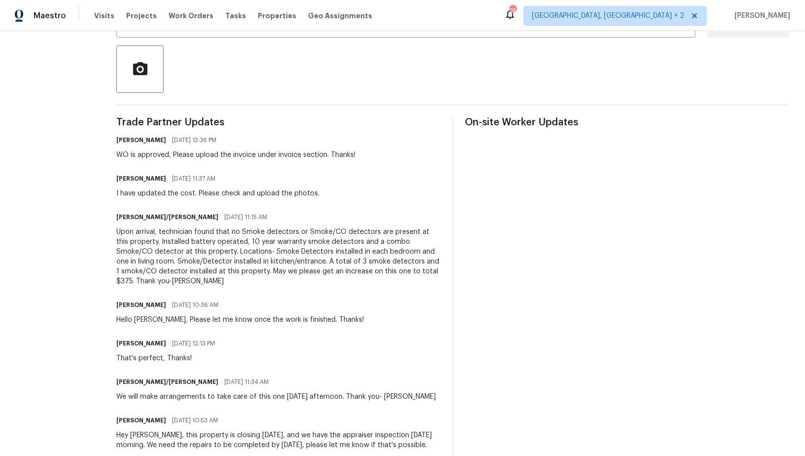
scroll to position [234, 0]
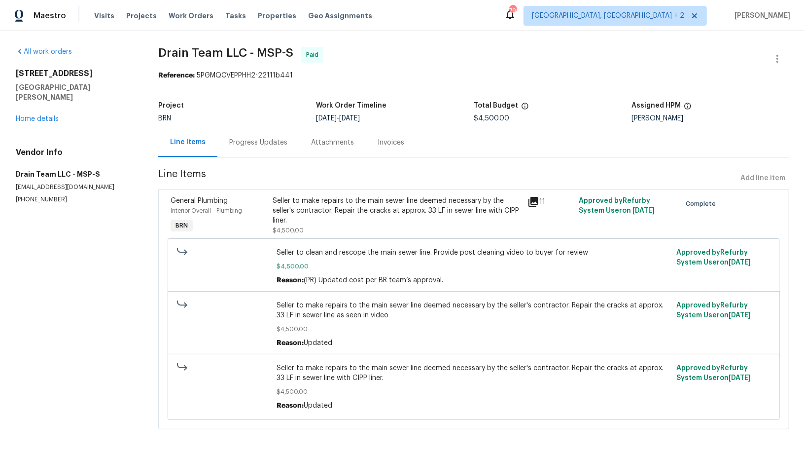
click at [253, 149] on div "Progress Updates" at bounding box center [258, 142] width 82 height 29
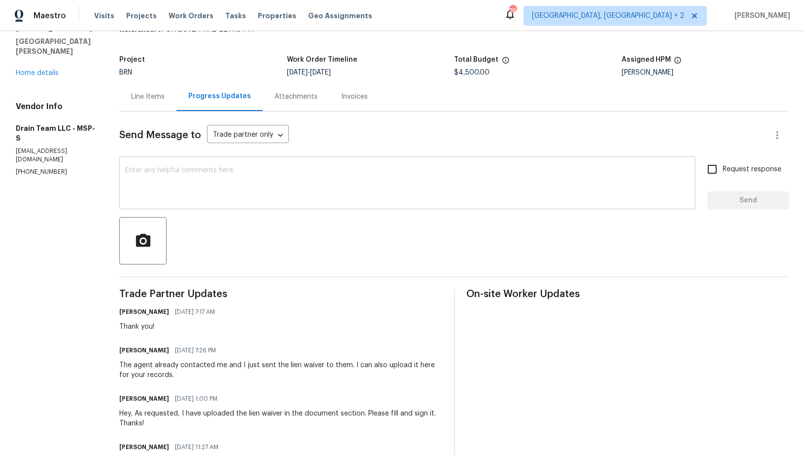
scroll to position [47, 0]
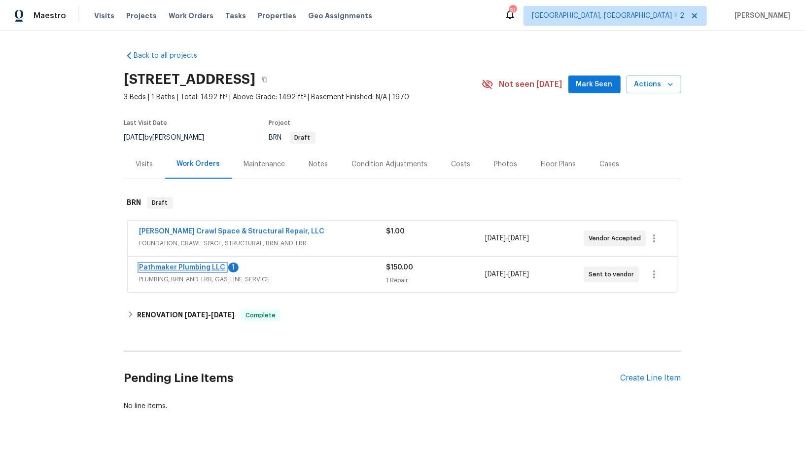
click at [200, 264] on link "Pathmaker Plumbing LLC" at bounding box center [183, 267] width 86 height 7
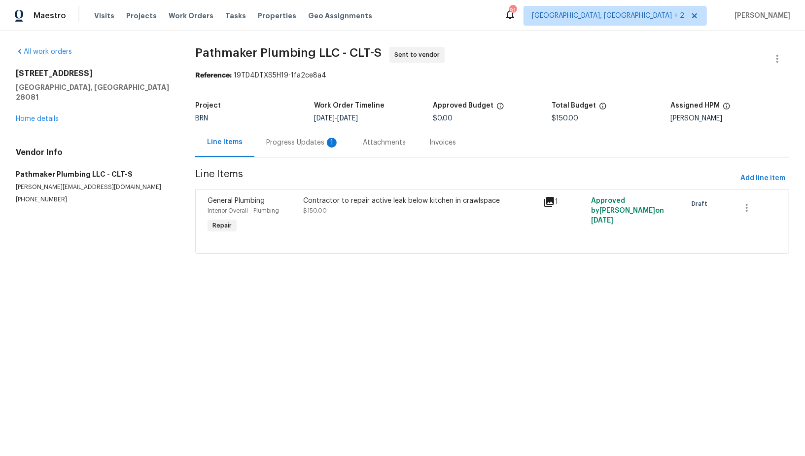
click at [273, 146] on div "Progress Updates 1" at bounding box center [302, 143] width 73 height 10
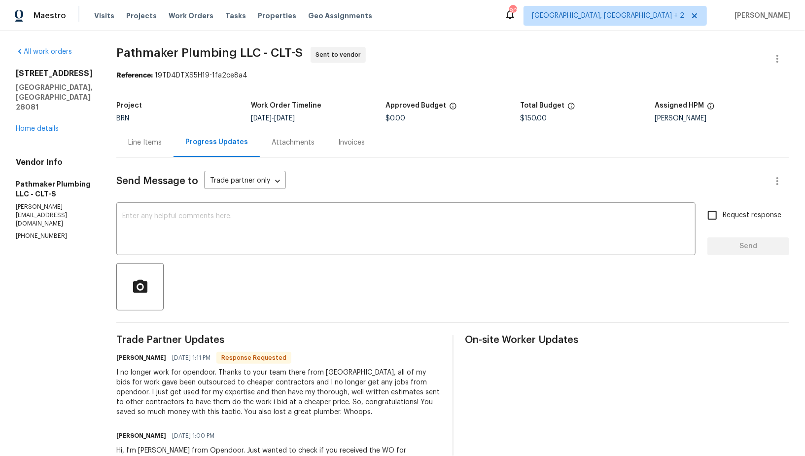
scroll to position [12, 0]
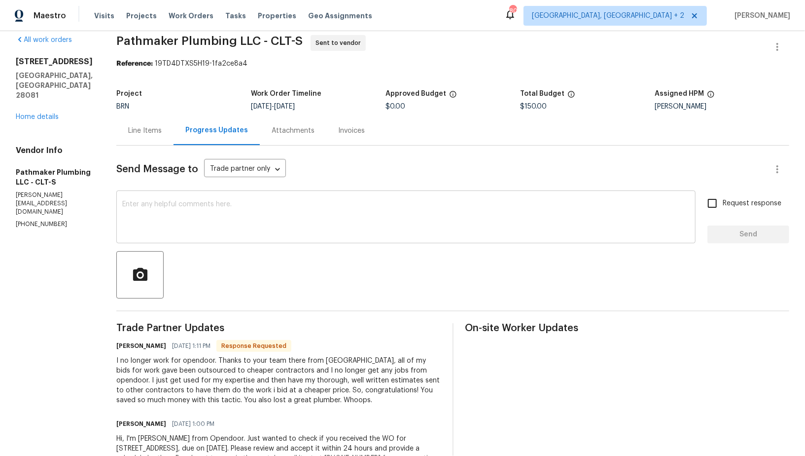
click at [253, 232] on textarea at bounding box center [405, 218] width 567 height 35
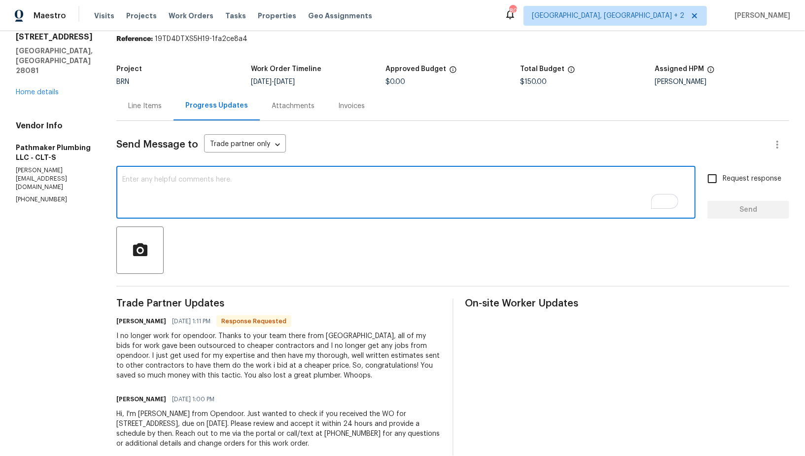
scroll to position [36, 0]
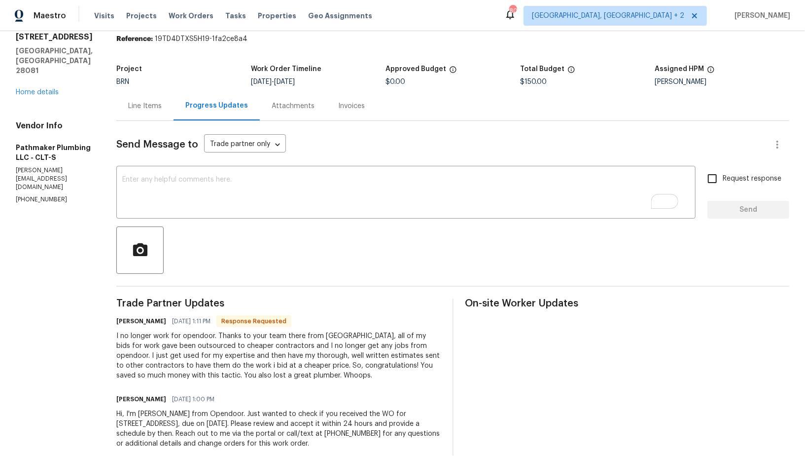
click at [277, 212] on div "x ​" at bounding box center [405, 193] width 579 height 50
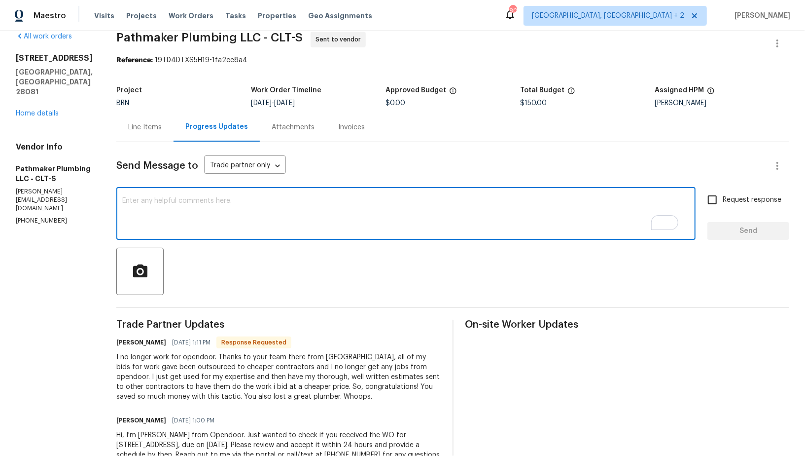
scroll to position [0, 0]
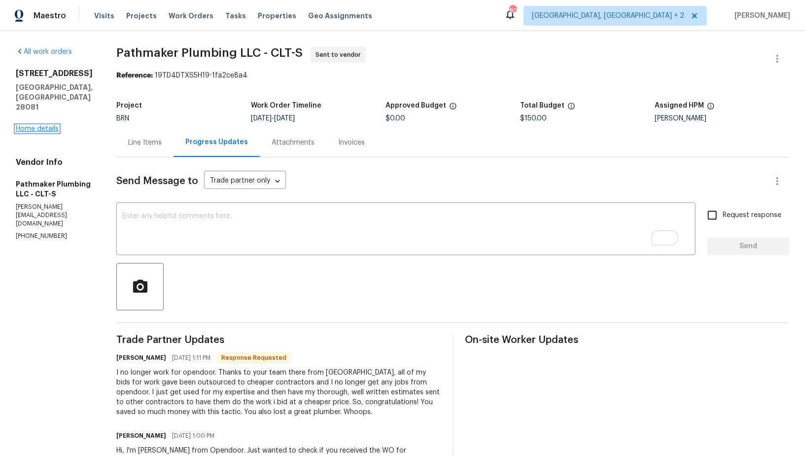
click at [47, 125] on link "Home details" at bounding box center [37, 128] width 43 height 7
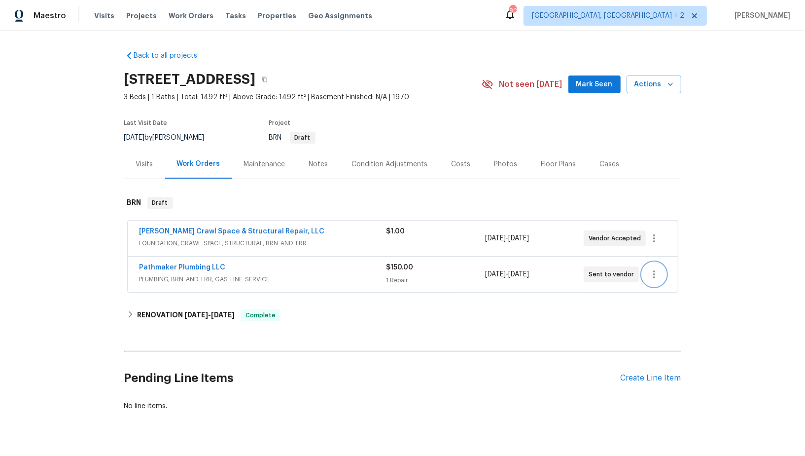
click at [660, 276] on icon "button" at bounding box center [654, 274] width 12 height 12
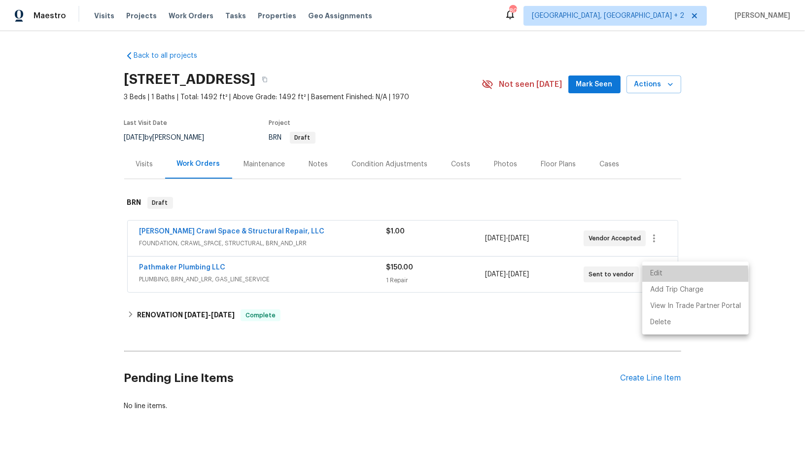
click at [667, 277] on li "Edit" at bounding box center [695, 273] width 106 height 16
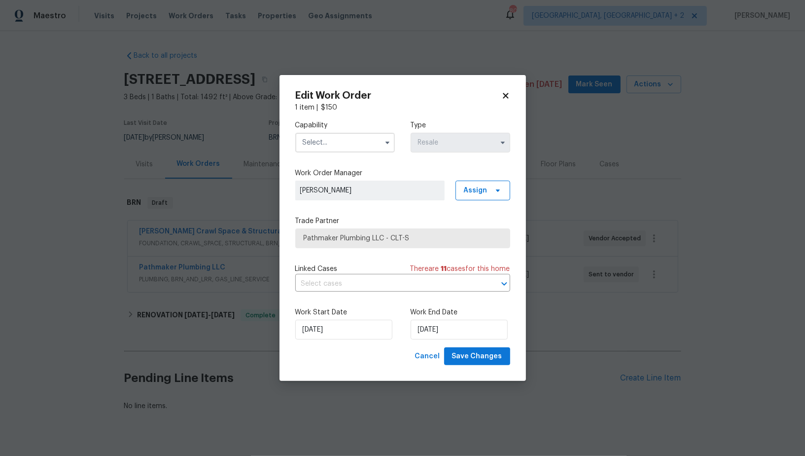
click at [346, 146] on input "text" at bounding box center [345, 143] width 100 height 20
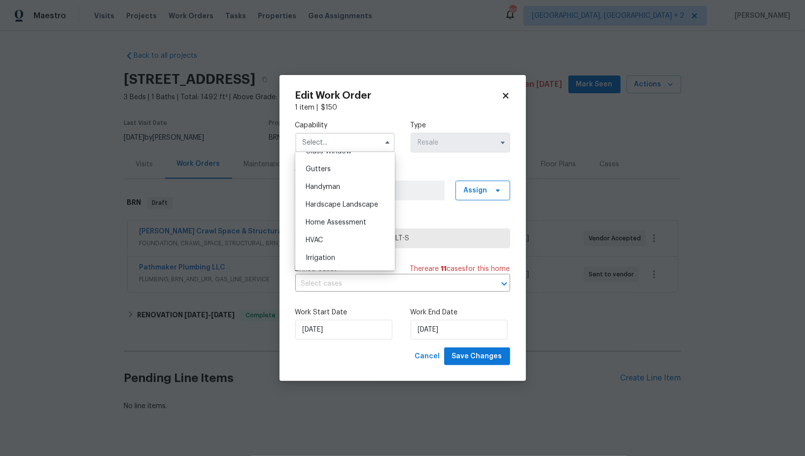
scroll to position [820, 0]
click at [336, 220] on div "Plumbing" at bounding box center [345, 225] width 95 height 18
type input "Plumbing"
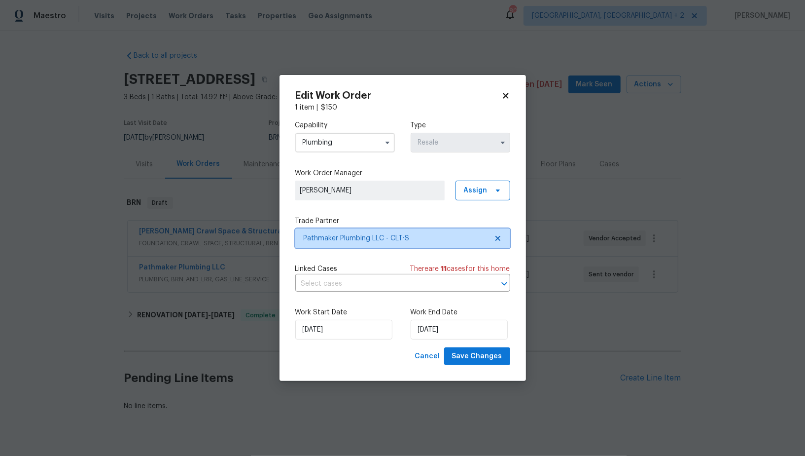
click at [504, 239] on span "Pathmaker Plumbing LLC - CLT-S" at bounding box center [402, 238] width 215 height 20
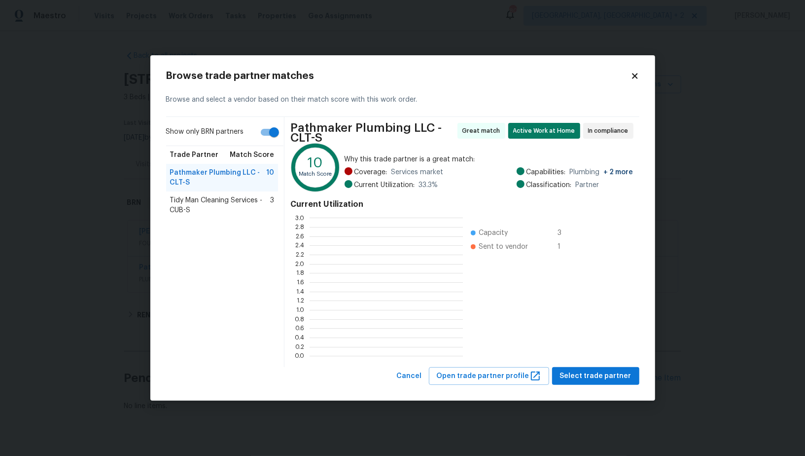
scroll to position [138, 153]
click at [264, 139] on input "Show only BRN partners" at bounding box center [274, 132] width 56 height 19
checkbox input "false"
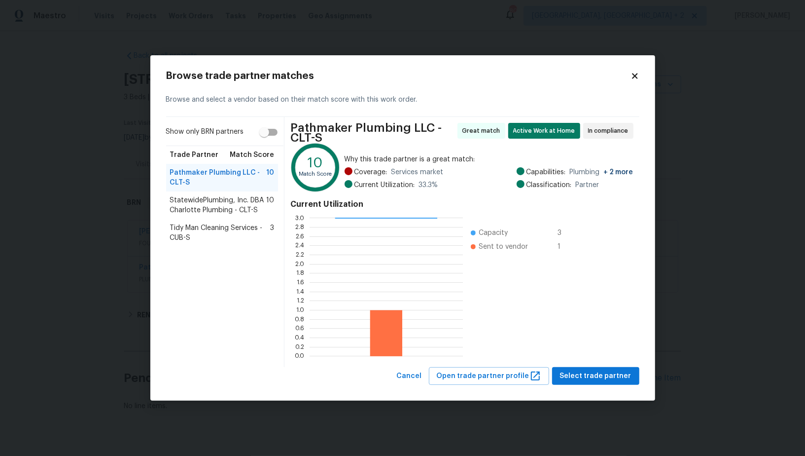
click at [229, 205] on span "StatewidePlumbing, Inc. DBA Charlotte Plumbing - CLT-S" at bounding box center [218, 205] width 97 height 20
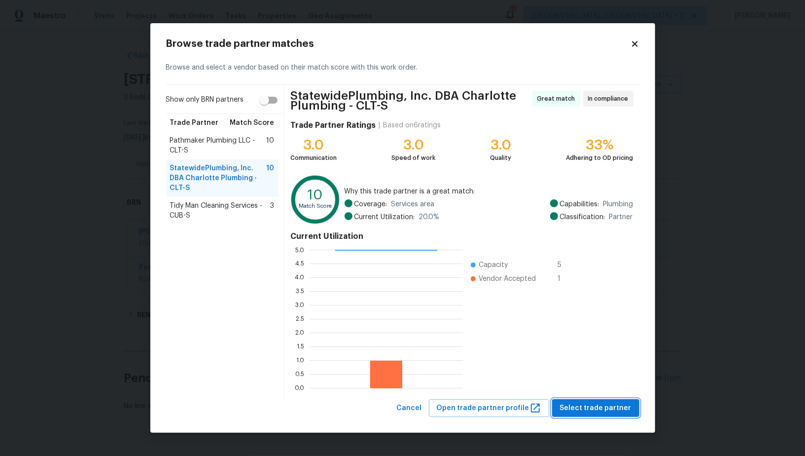
click at [595, 406] on span "Select trade partner" at bounding box center [595, 408] width 71 height 12
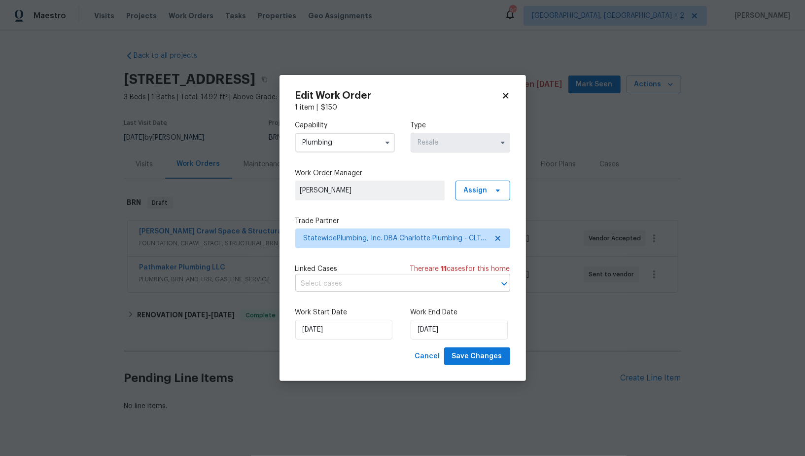
click at [364, 287] on input "text" at bounding box center [388, 283] width 187 height 15
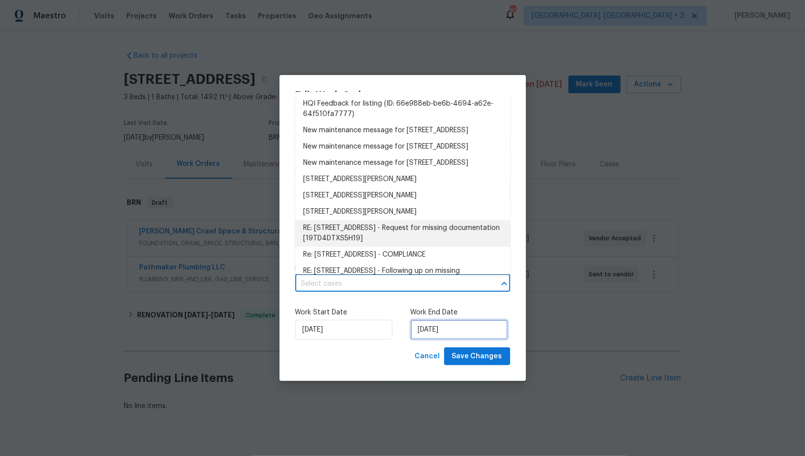
select select "9"
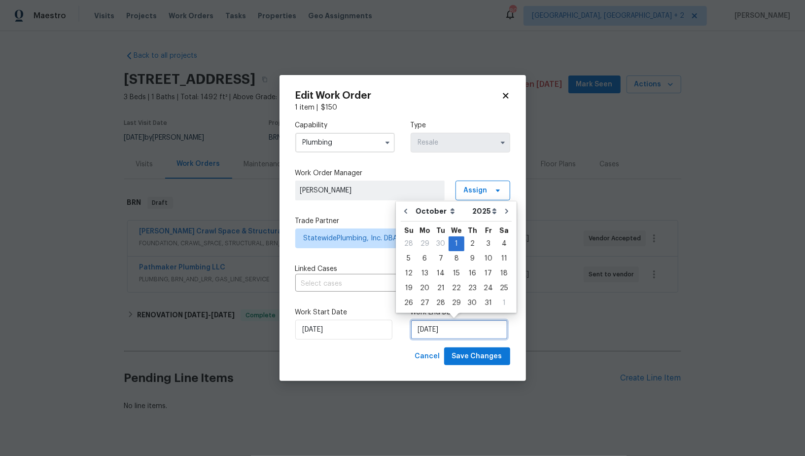
click at [435, 327] on input "[DATE]" at bounding box center [459, 329] width 97 height 20
click at [464, 247] on div "2" at bounding box center [472, 244] width 16 height 14
type input "[DATE]"
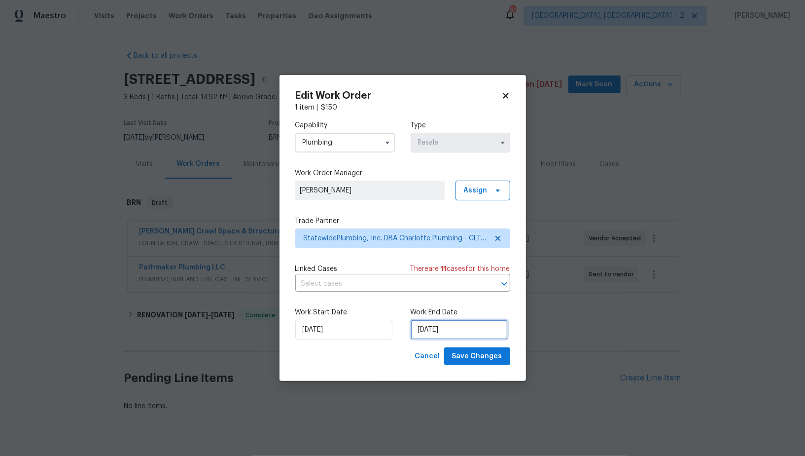
select select "9"
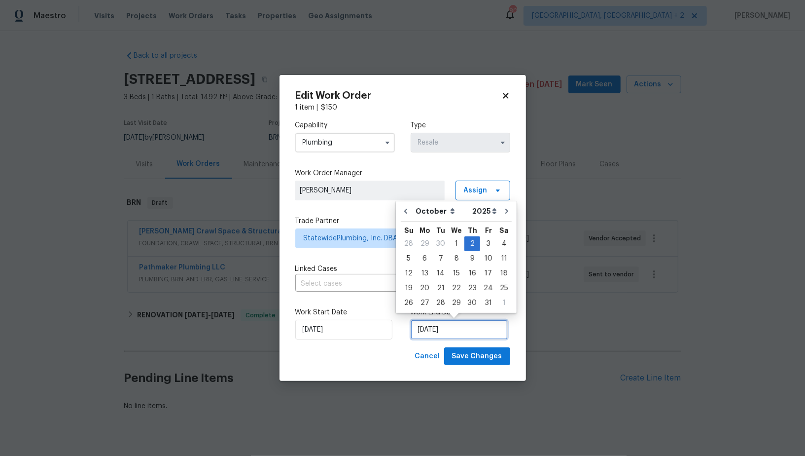
click at [429, 328] on input "[DATE]" at bounding box center [459, 329] width 97 height 20
click at [458, 247] on div "1" at bounding box center [457, 244] width 16 height 14
type input "[DATE]"
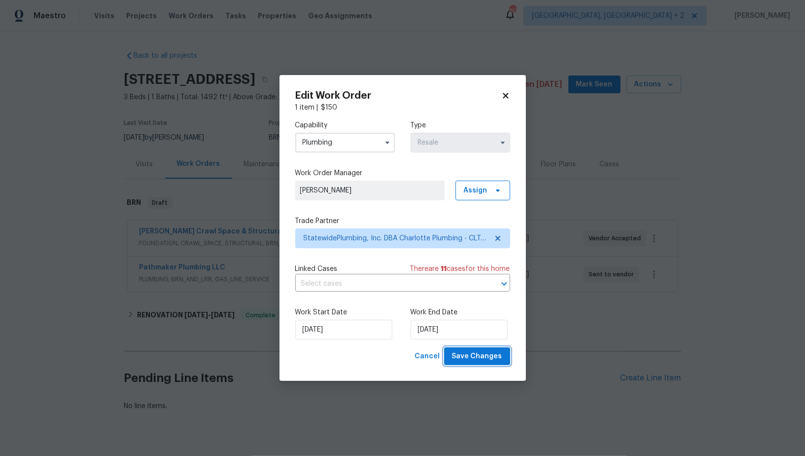
click at [486, 356] on span "Save Changes" at bounding box center [477, 356] width 50 height 12
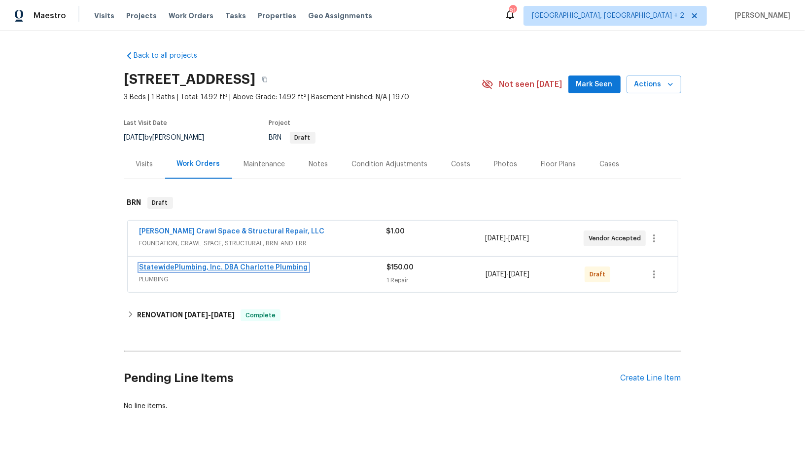
click at [210, 269] on link "StatewidePlumbing, Inc. DBA Charlotte Plumbing" at bounding box center [224, 267] width 169 height 7
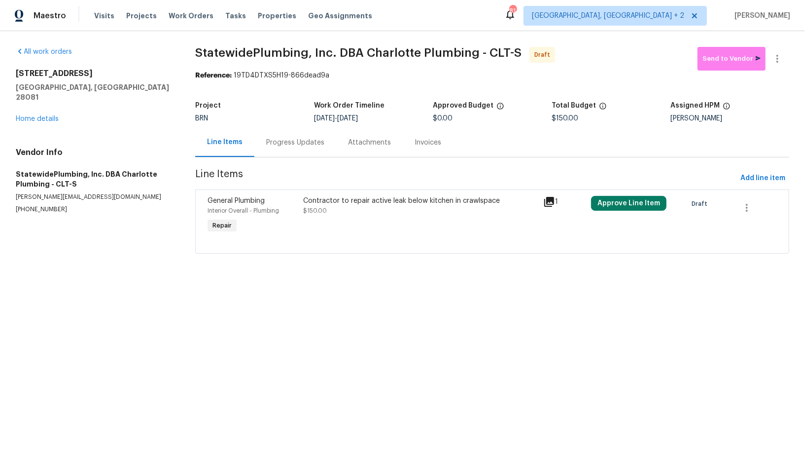
click at [278, 146] on div "Progress Updates" at bounding box center [295, 143] width 58 height 10
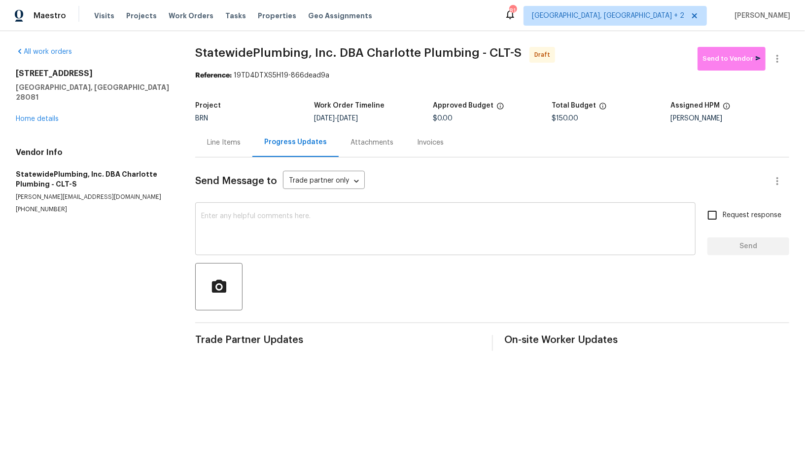
click at [252, 241] on textarea at bounding box center [445, 230] width 489 height 35
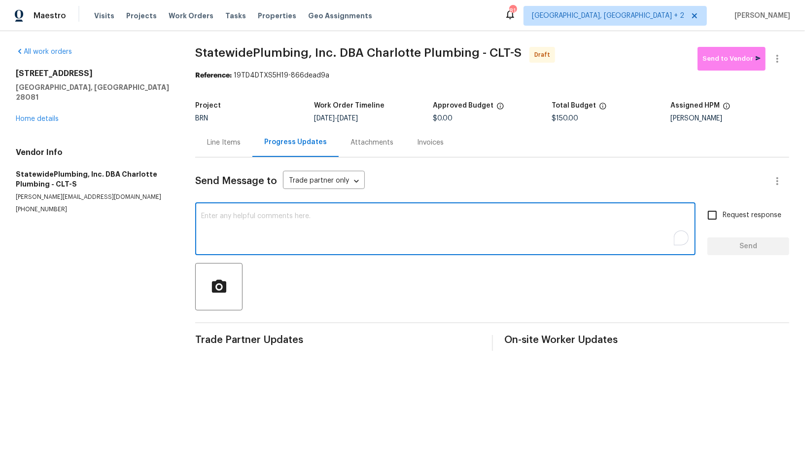
paste textarea "Hi, I'm [PERSON_NAME] from Opendoor. Just wanted to check if you received the W…"
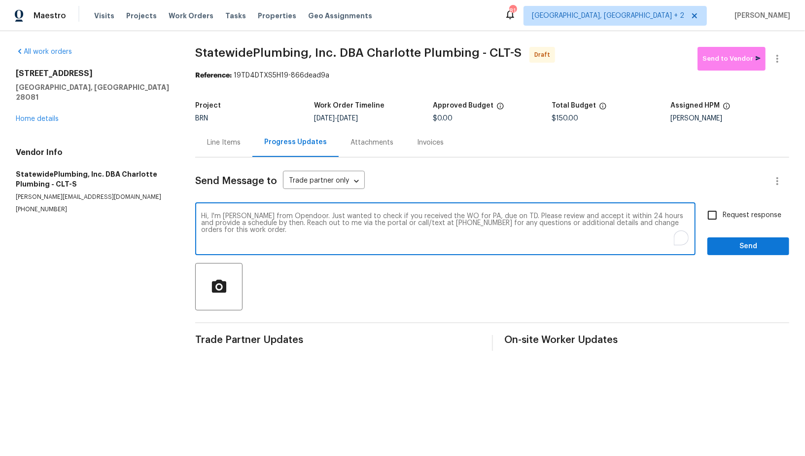
click at [481, 216] on textarea "Hi, I'm [PERSON_NAME] from Opendoor. Just wanted to check if you received the W…" at bounding box center [445, 230] width 489 height 35
paste textarea "[STREET_ADDRESS]"
click at [355, 119] on span "[DATE]" at bounding box center [347, 118] width 21 height 7
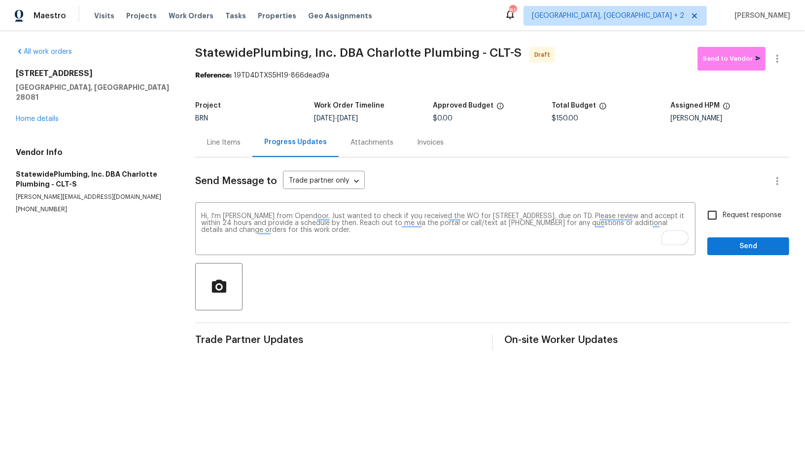
drag, startPoint x: 354, startPoint y: 115, endPoint x: 402, endPoint y: 115, distance: 47.3
click at [402, 115] on div "[DATE] - [DATE]" at bounding box center [373, 118] width 119 height 7
copy span "[DATE]"
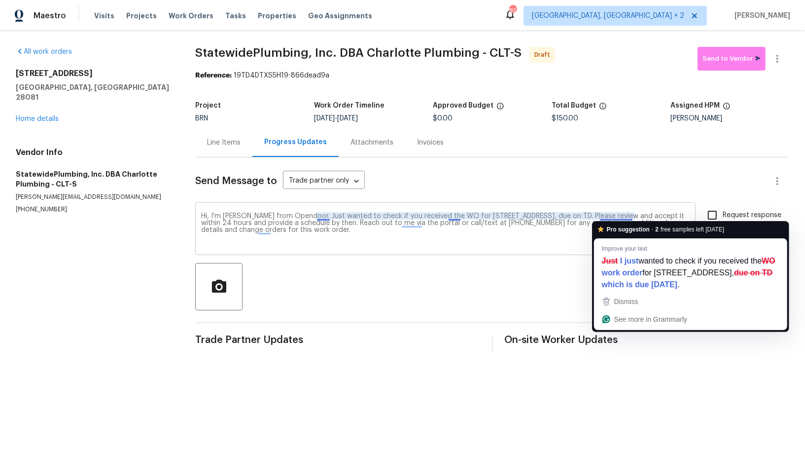
click at [631, 213] on textarea "Hi, I'm [PERSON_NAME] from Opendoor. Just wanted to check if you received the W…" at bounding box center [445, 230] width 489 height 35
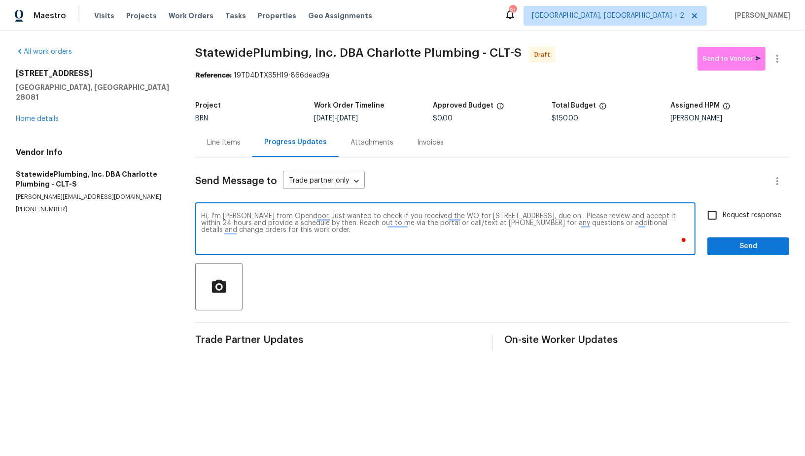
paste textarea "[DATE]"
click at [615, 232] on textarea "Hi, I'm Padmapriya from Opendoor. Just wanted to check if you received the WO f…" at bounding box center [445, 230] width 489 height 35
type textarea "Hi, I'm Padmapriya from Opendoor. Just wanted to check if you received the WO f…"
click at [706, 214] on input "Request response" at bounding box center [712, 215] width 21 height 21
checkbox input "true"
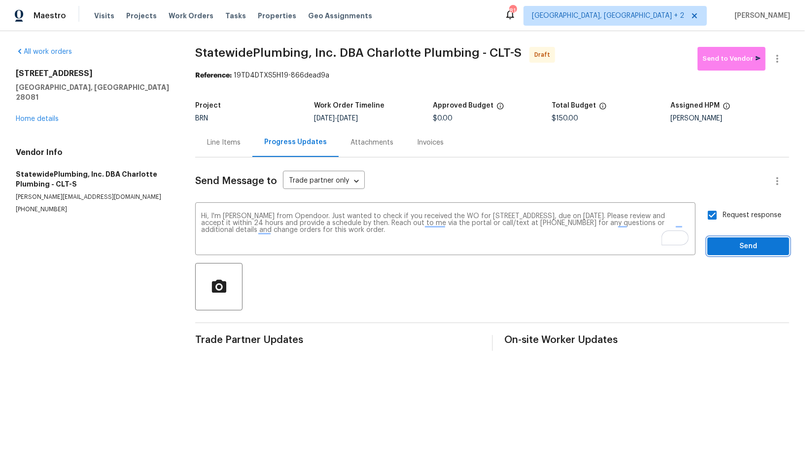
click at [731, 246] on span "Send" at bounding box center [748, 246] width 66 height 12
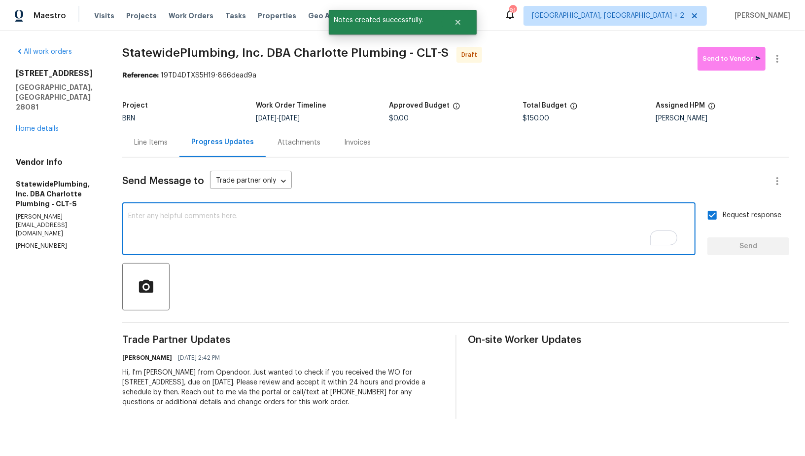
click at [308, 243] on textarea "To enrich screen reader interactions, please activate Accessibility in Grammarl…" at bounding box center [409, 230] width 562 height 35
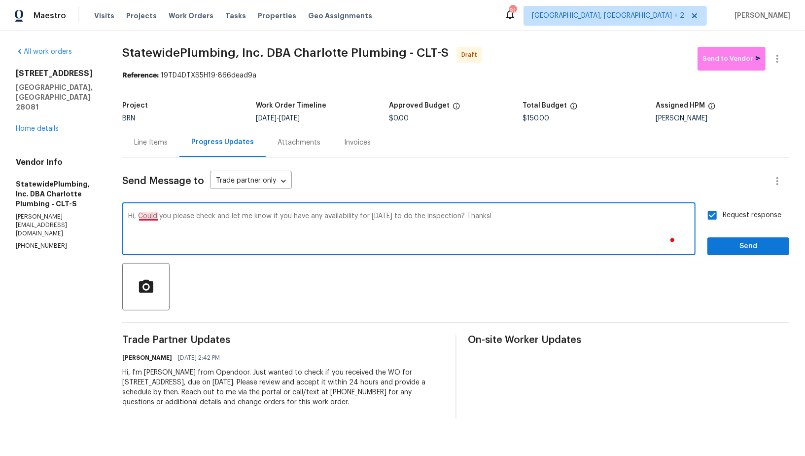
click at [160, 213] on textarea "Hi, Could you please check and let me know if you have any availability for tom…" at bounding box center [409, 230] width 562 height 35
click at [157, 218] on textarea "Hi, Could you please check and let me know if you have any availability for tom…" at bounding box center [409, 230] width 562 height 35
type textarea "Hi, could you please check and let me know if you have any availability for tom…"
click at [711, 218] on input "Request response" at bounding box center [712, 215] width 21 height 21
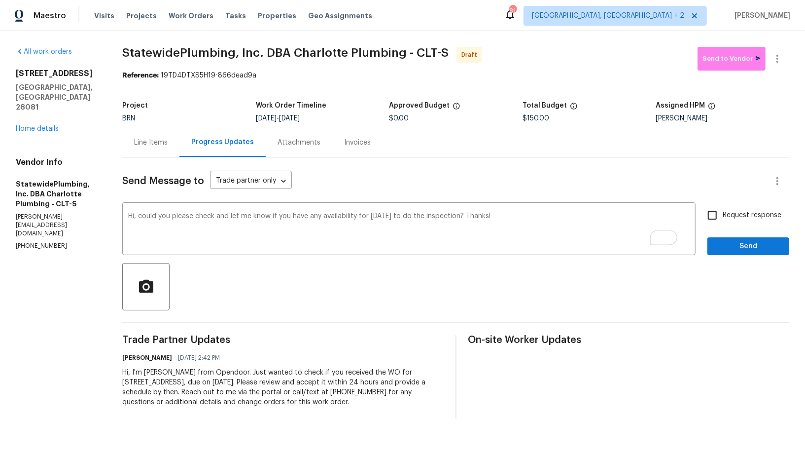
click at [711, 218] on input "Request response" at bounding box center [712, 215] width 21 height 21
checkbox input "true"
click at [730, 247] on span "Send" at bounding box center [748, 246] width 66 height 12
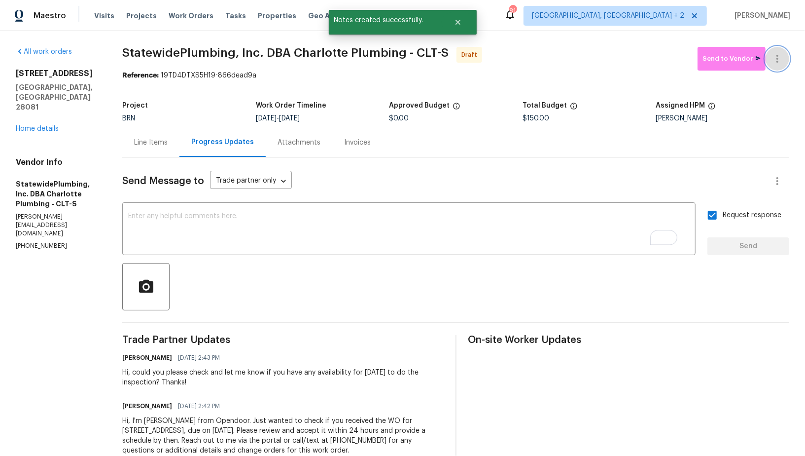
click at [779, 67] on button "button" at bounding box center [778, 59] width 24 height 24
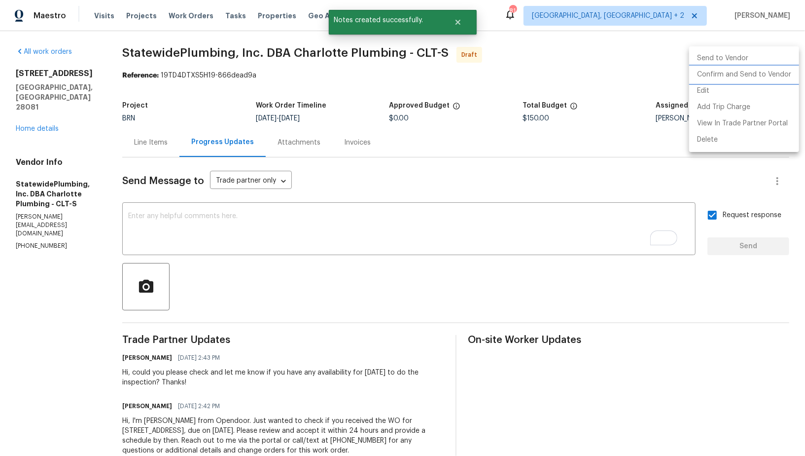
click at [756, 78] on li "Confirm and Send to Vendor" at bounding box center [744, 75] width 110 height 16
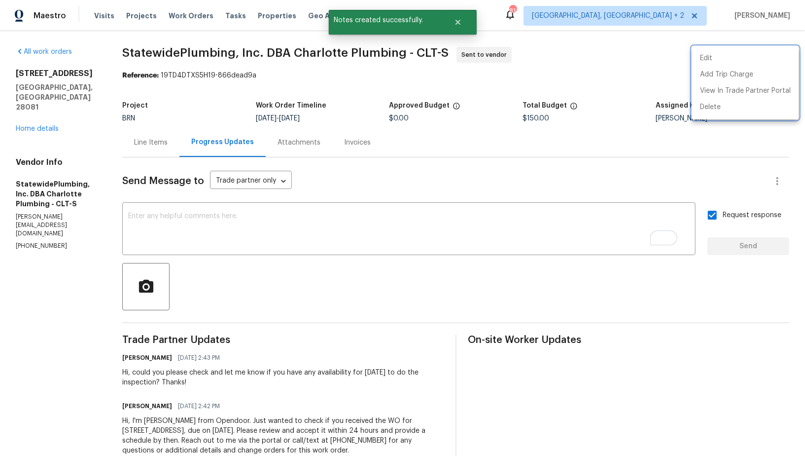
click at [43, 110] on div at bounding box center [402, 228] width 805 height 456
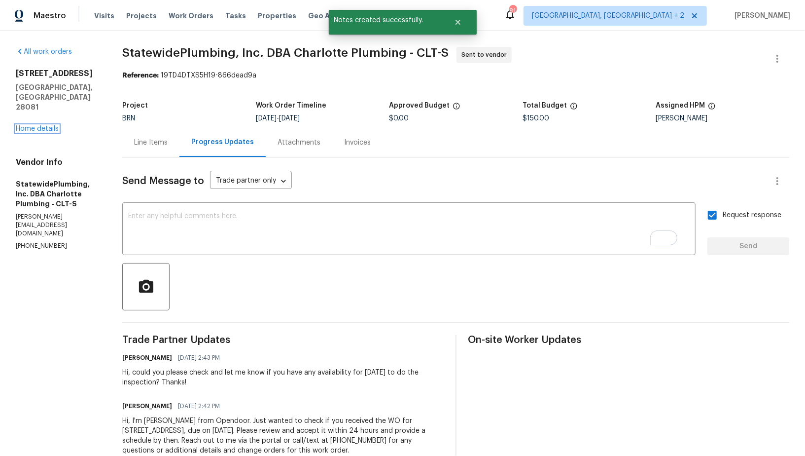
click at [43, 125] on link "Home details" at bounding box center [37, 128] width 43 height 7
